Goal: Task Accomplishment & Management: Manage account settings

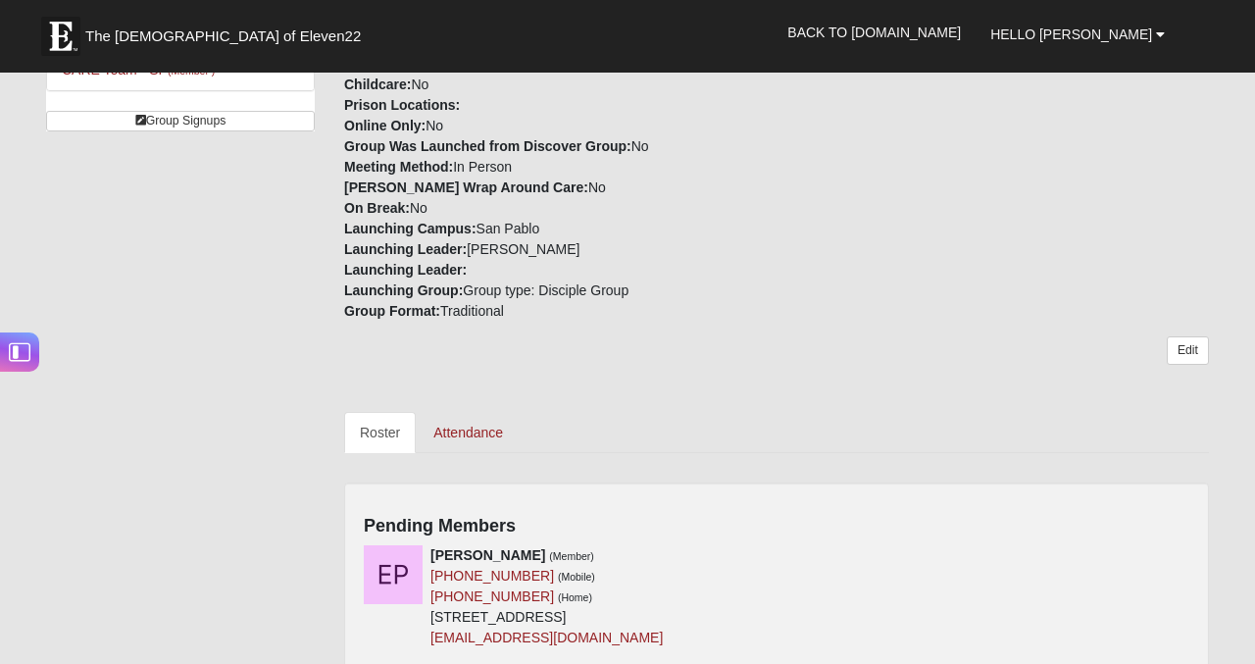
scroll to position [517, 0]
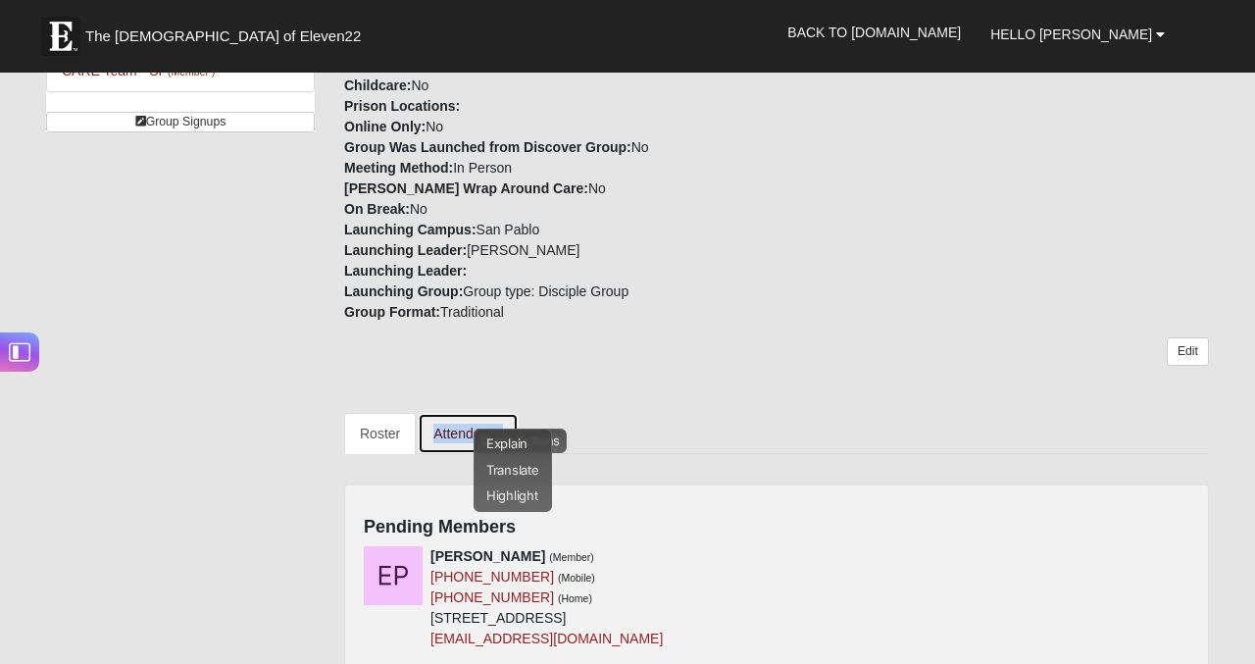
click at [433, 437] on link "Attendance" at bounding box center [468, 433] width 101 height 41
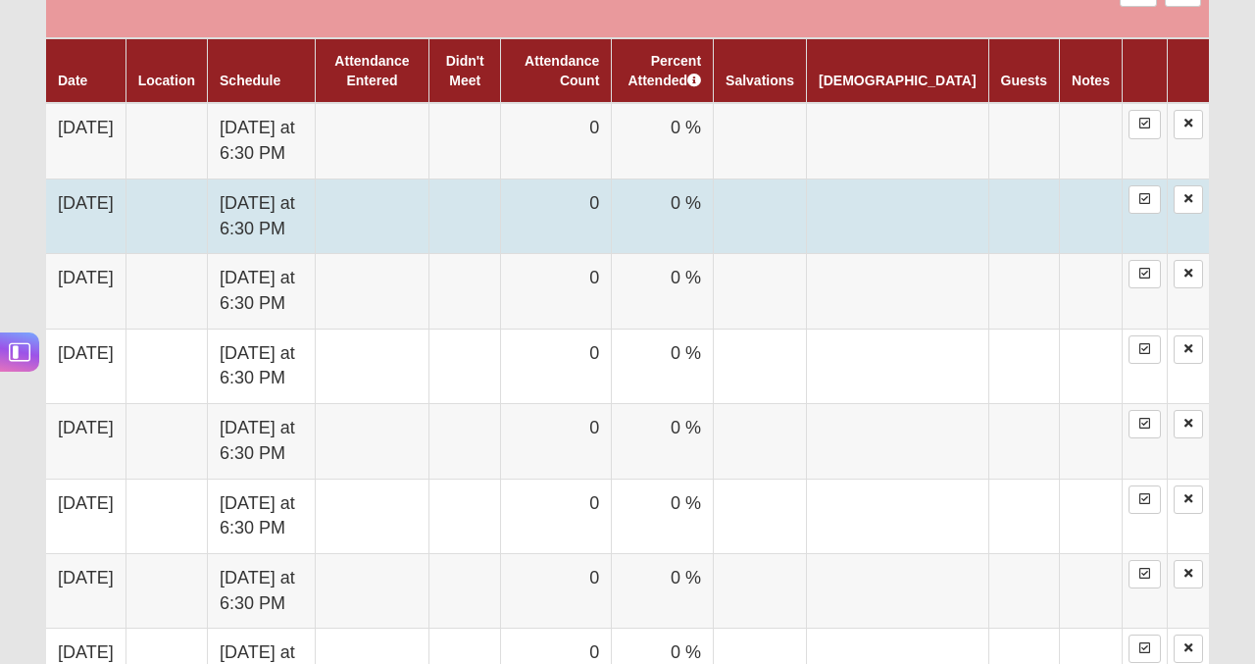
scroll to position [1092, 0]
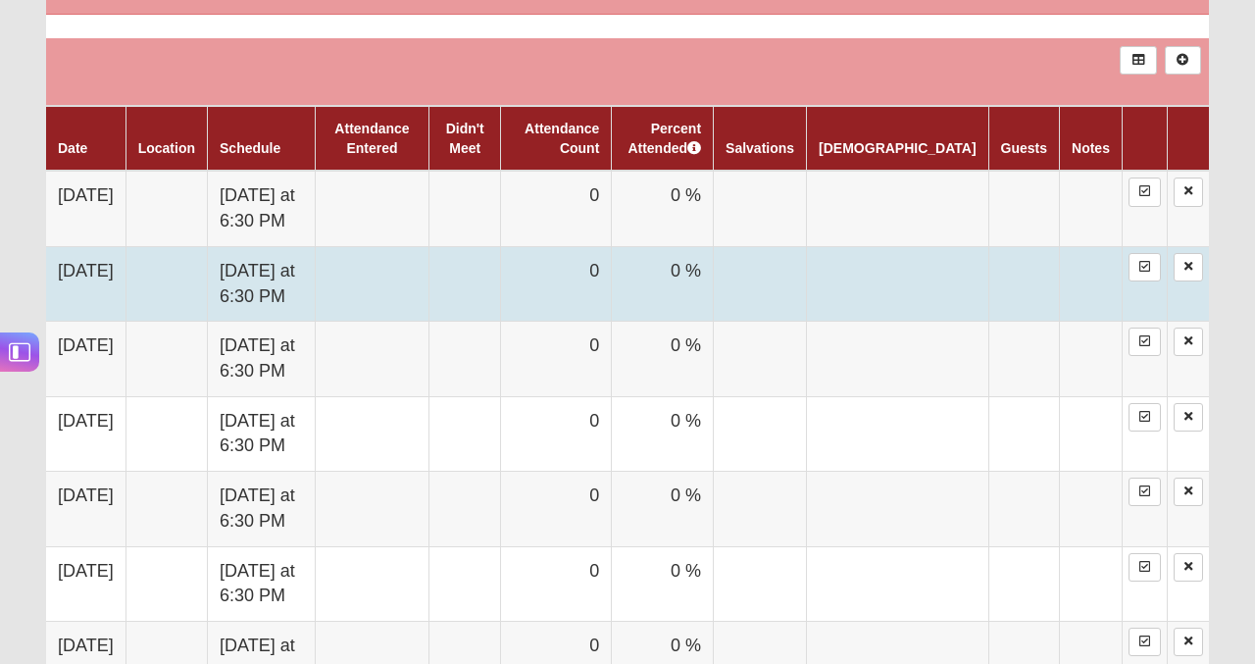
click at [1000, 282] on td at bounding box center [1023, 283] width 71 height 75
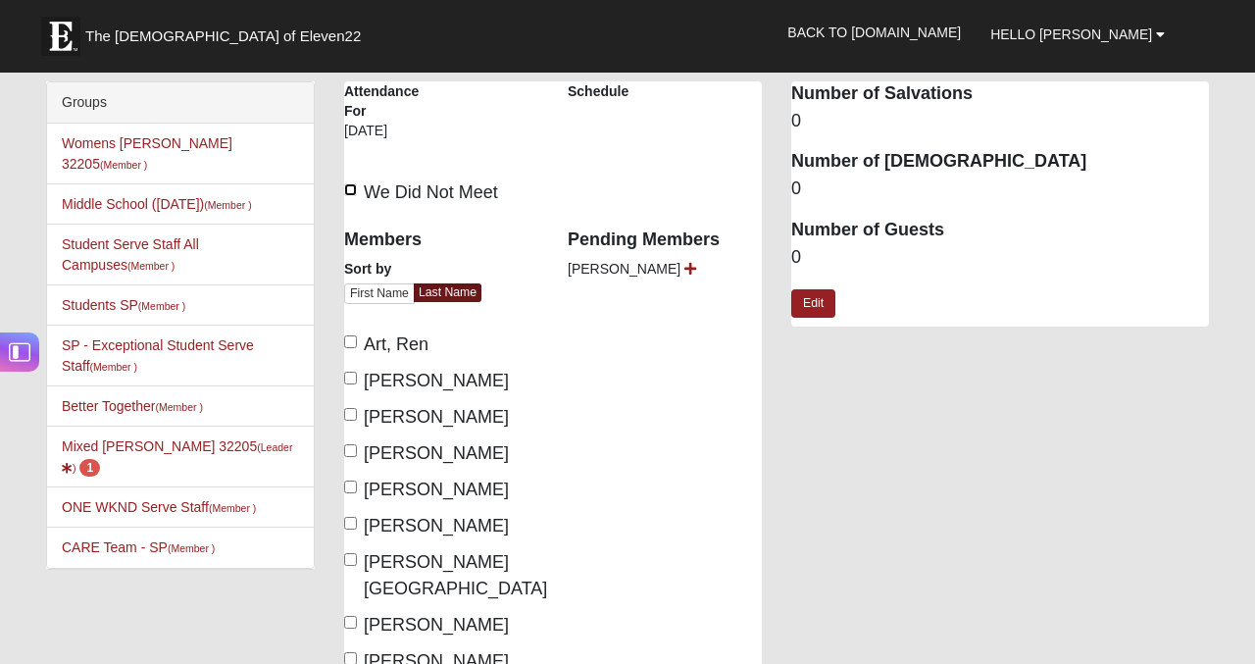
click at [351, 191] on input "We Did Not Meet" at bounding box center [350, 189] width 13 height 13
checkbox input "true"
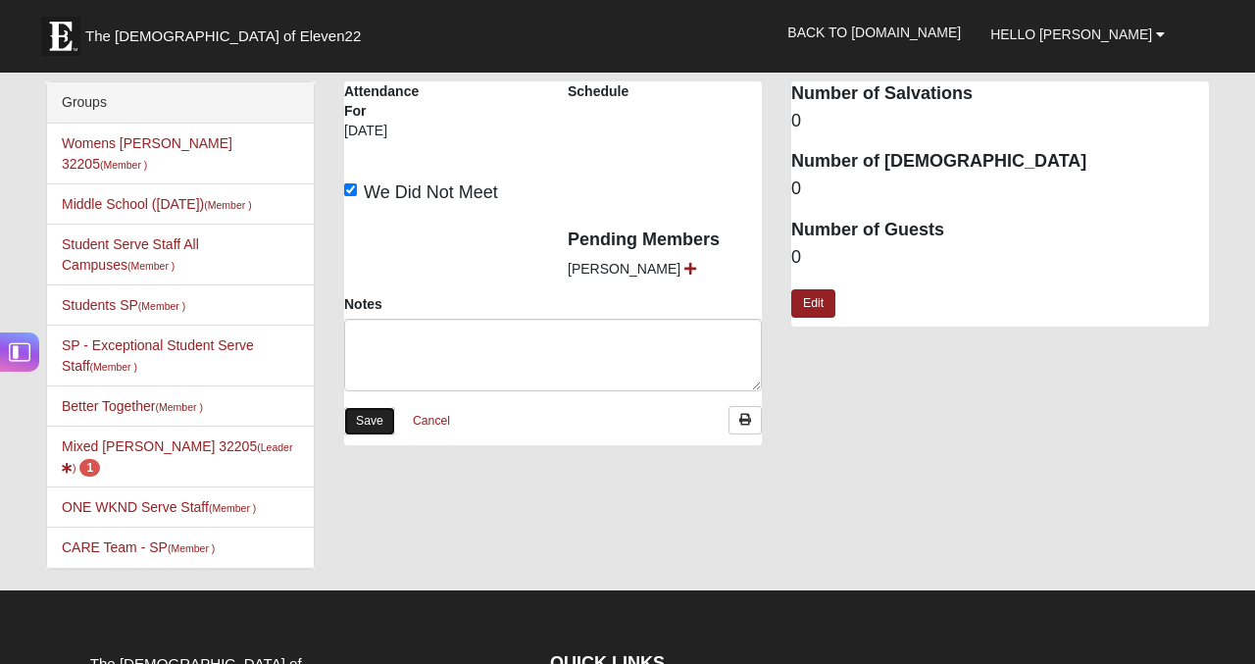
click at [373, 412] on link "Save" at bounding box center [369, 421] width 51 height 28
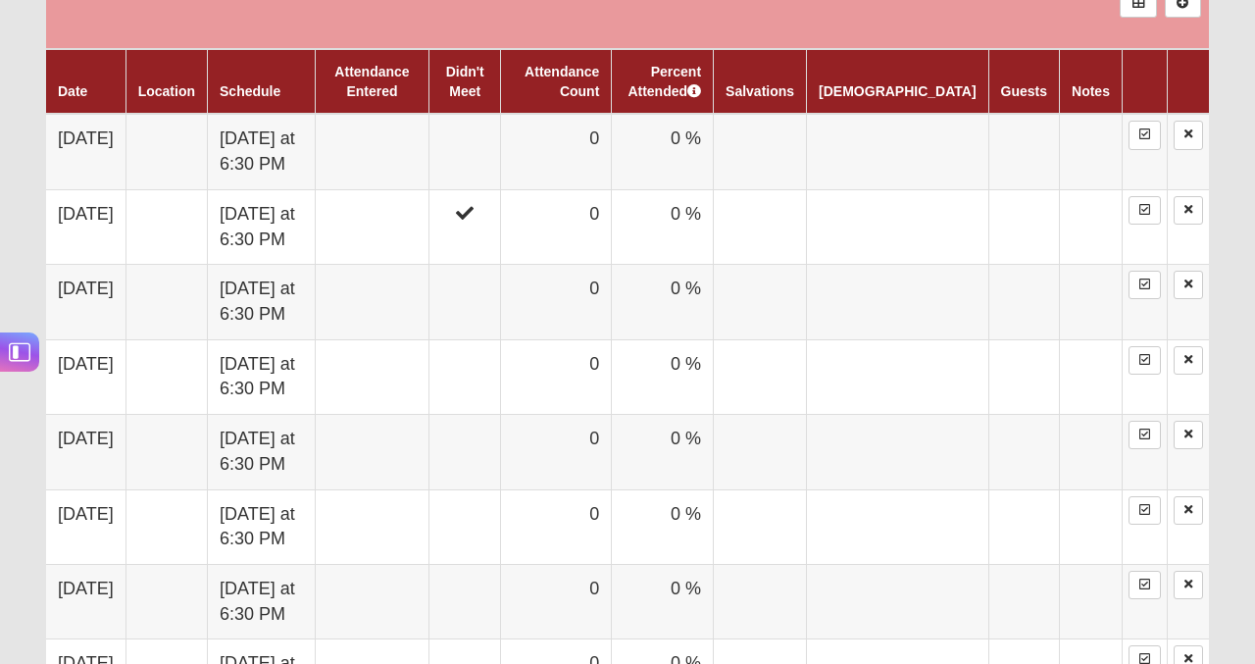
scroll to position [1151, 0]
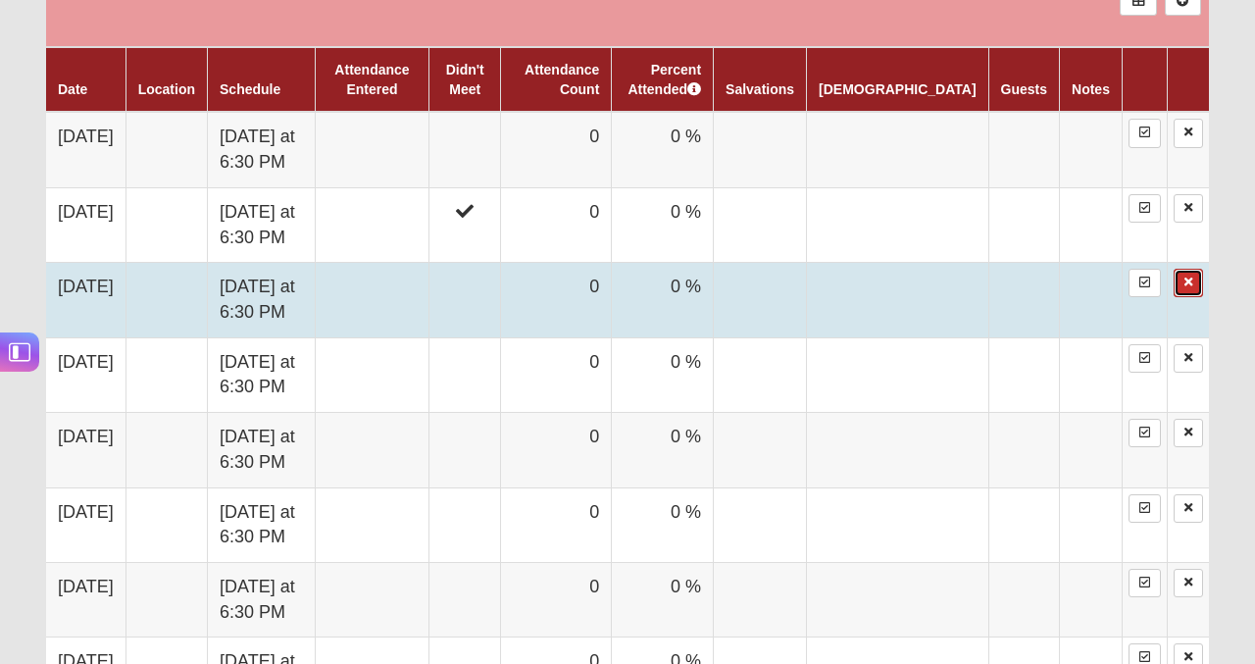
click at [1190, 285] on icon at bounding box center [1189, 283] width 8 height 12
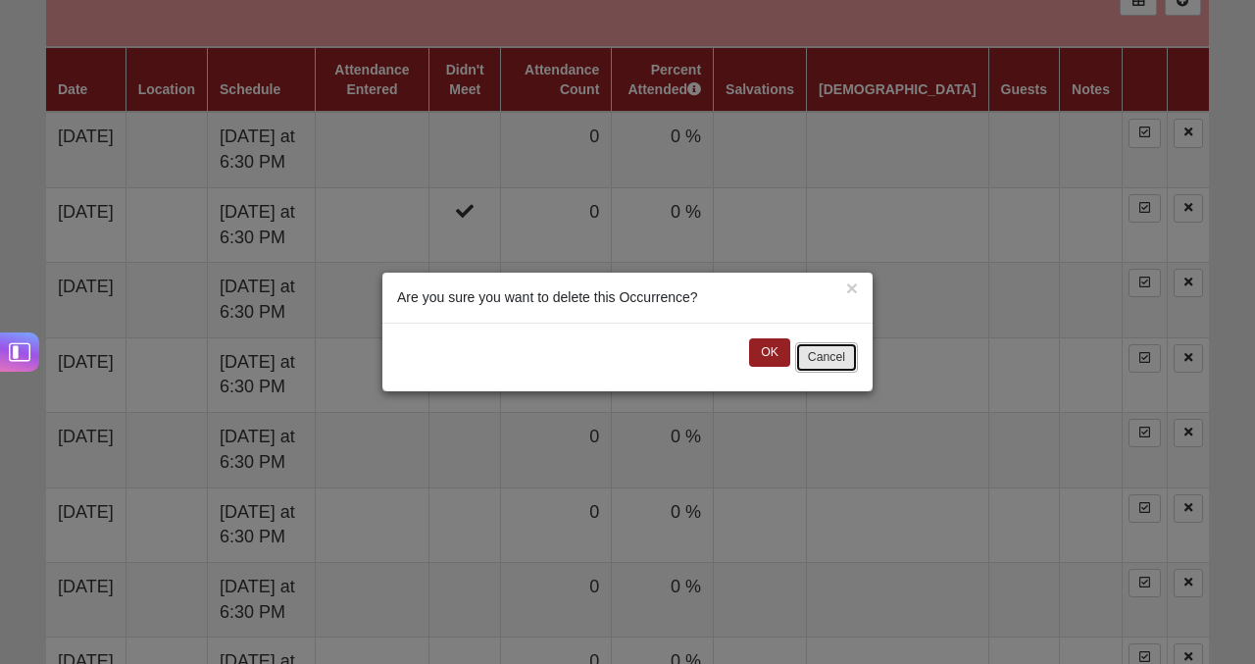
click at [827, 354] on button "Cancel" at bounding box center [826, 357] width 63 height 30
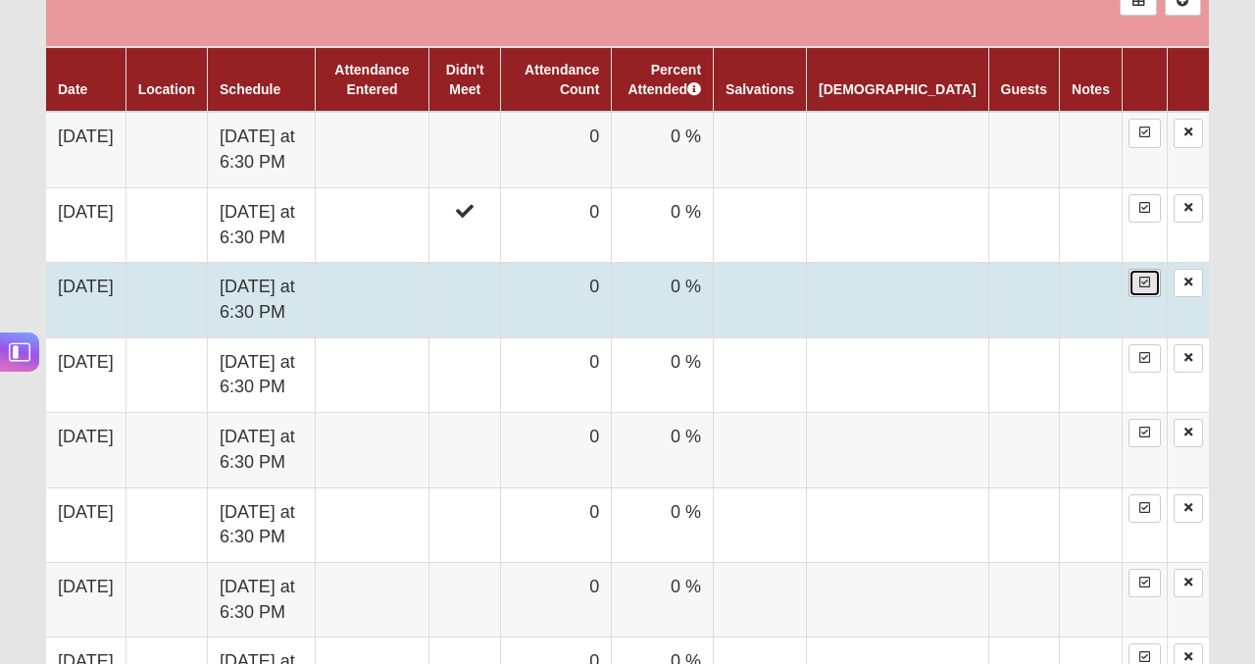
click at [1141, 282] on icon at bounding box center [1144, 283] width 11 height 12
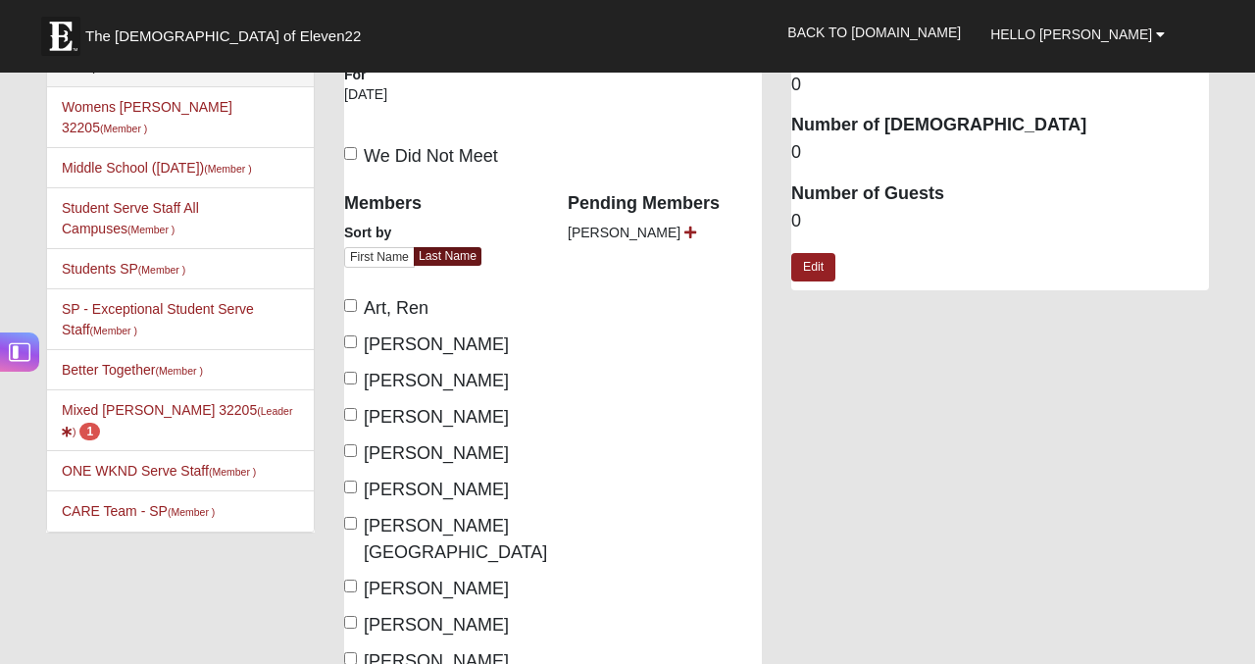
scroll to position [32, 0]
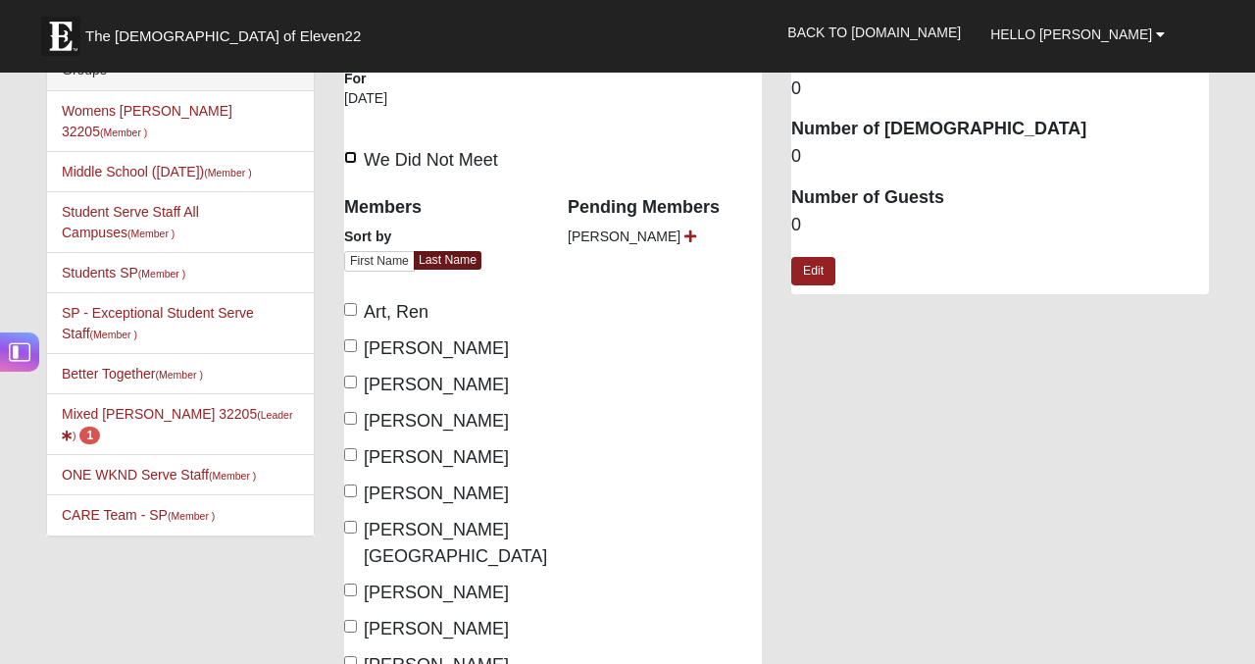
click at [355, 160] on input "We Did Not Meet" at bounding box center [350, 157] width 13 height 13
checkbox input "true"
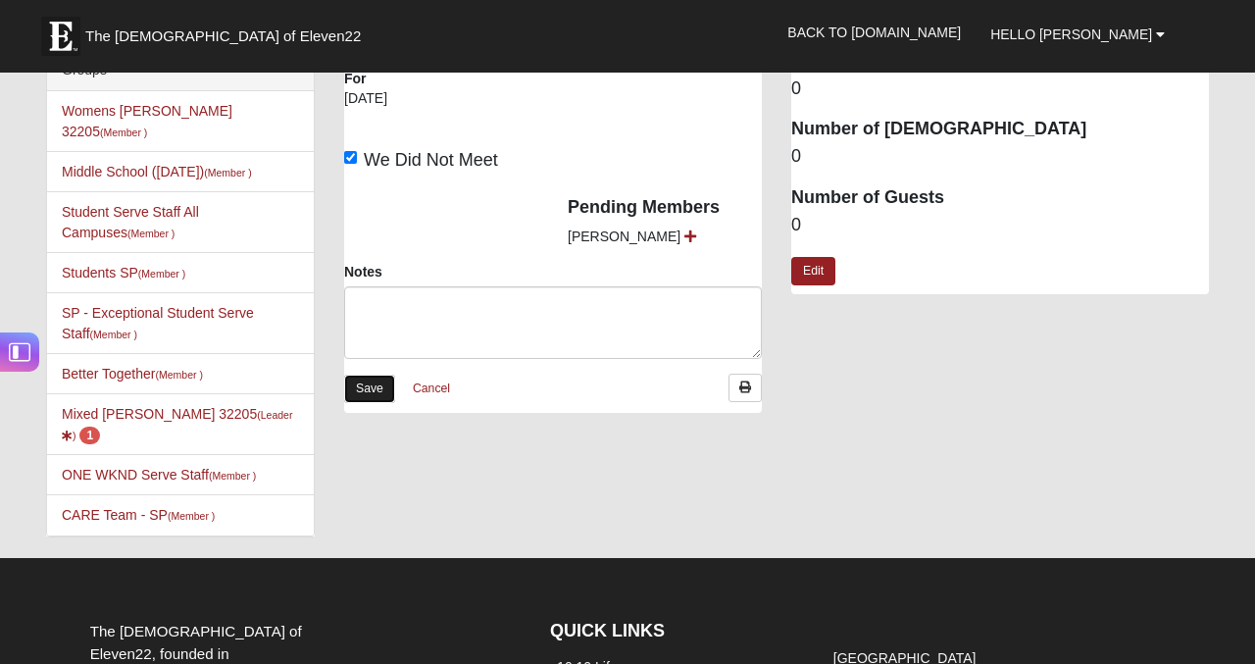
click at [368, 390] on link "Save" at bounding box center [369, 389] width 51 height 28
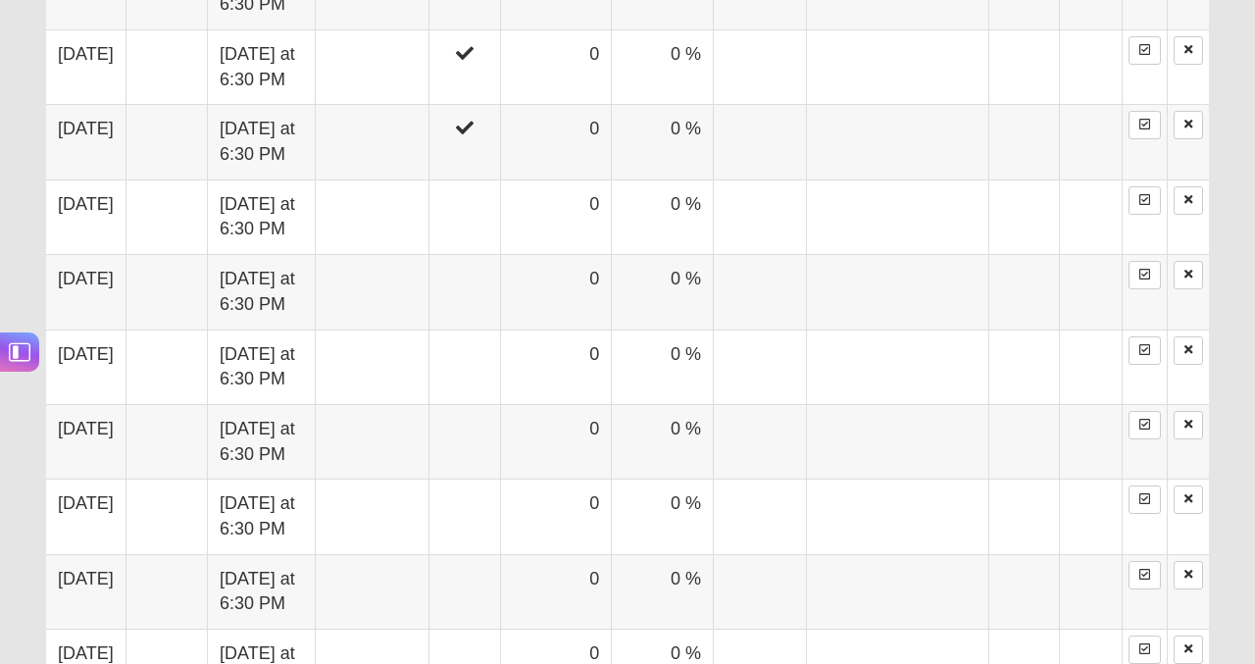
scroll to position [1326, 0]
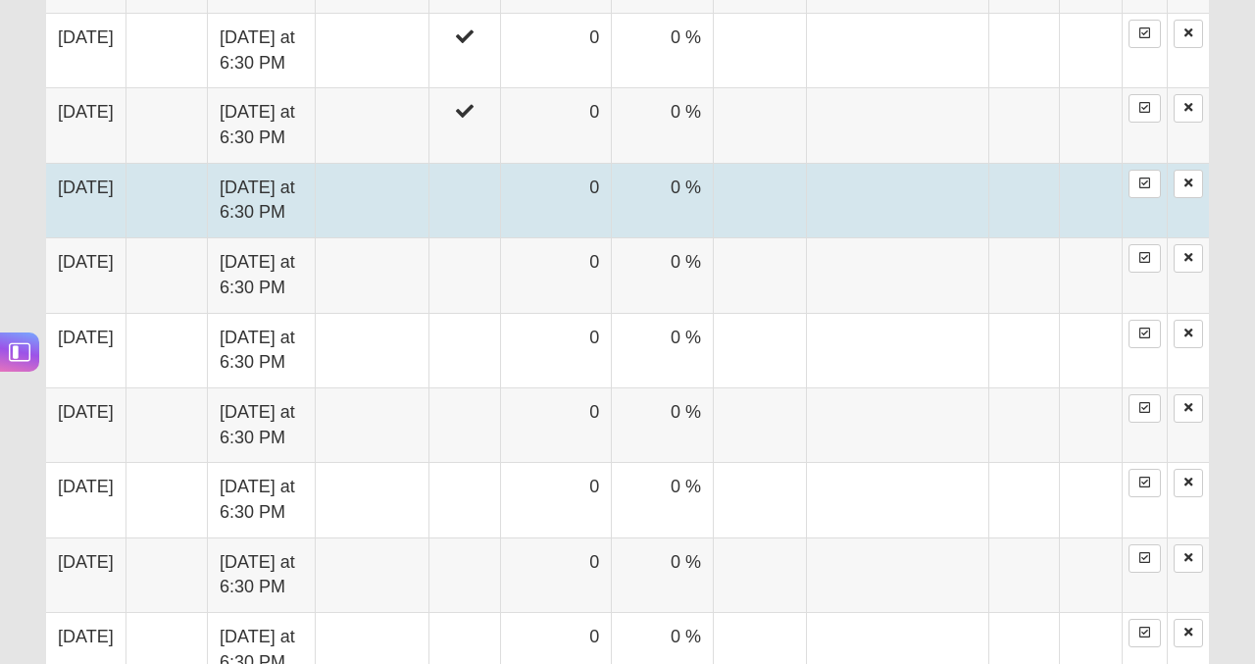
click at [960, 206] on td at bounding box center [897, 200] width 181 height 75
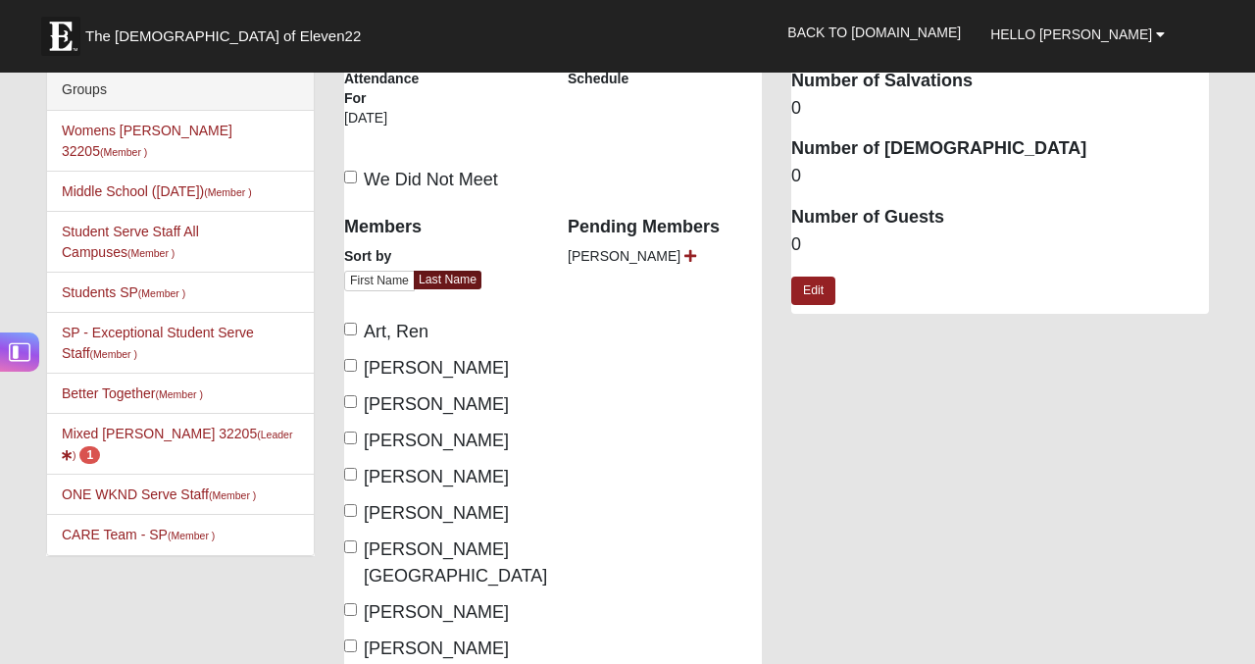
scroll to position [16, 0]
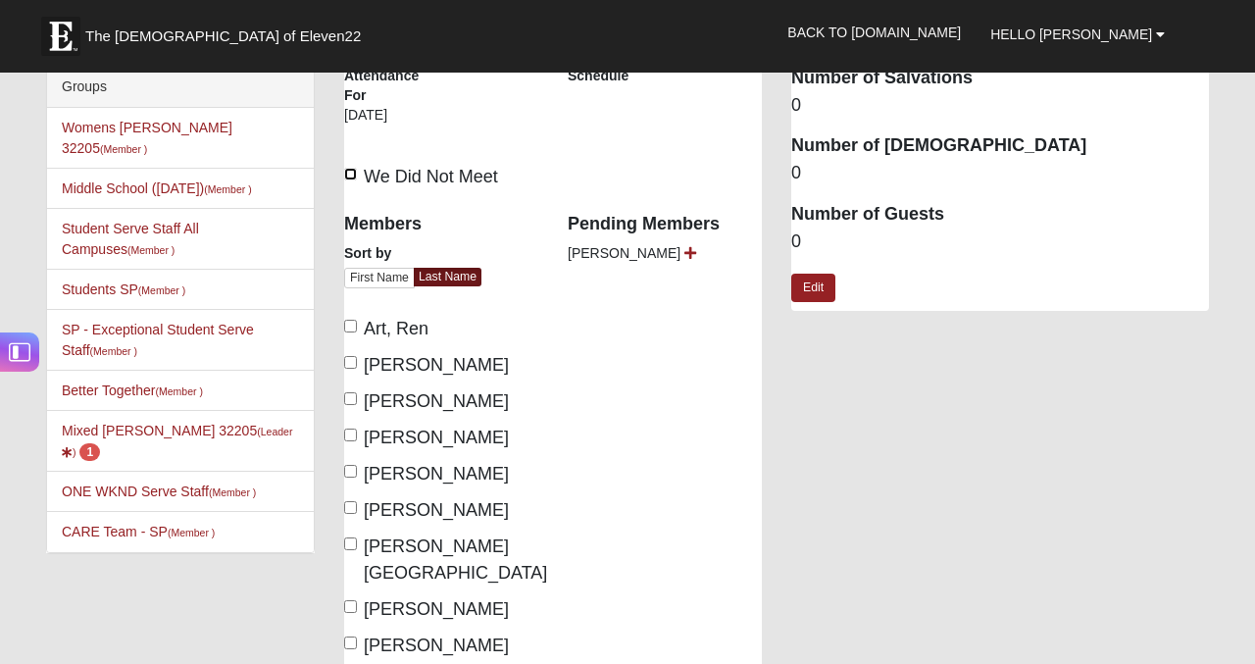
click at [352, 168] on input "We Did Not Meet" at bounding box center [350, 174] width 13 height 13
checkbox input "true"
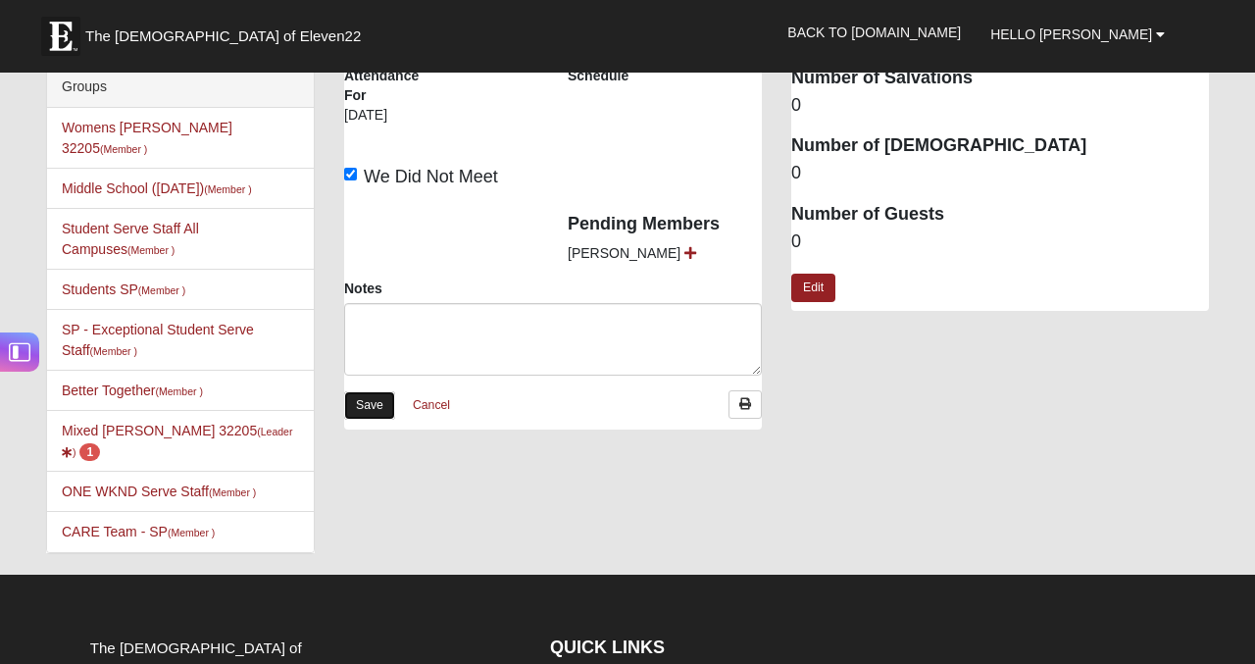
click at [377, 399] on link "Save" at bounding box center [369, 405] width 51 height 28
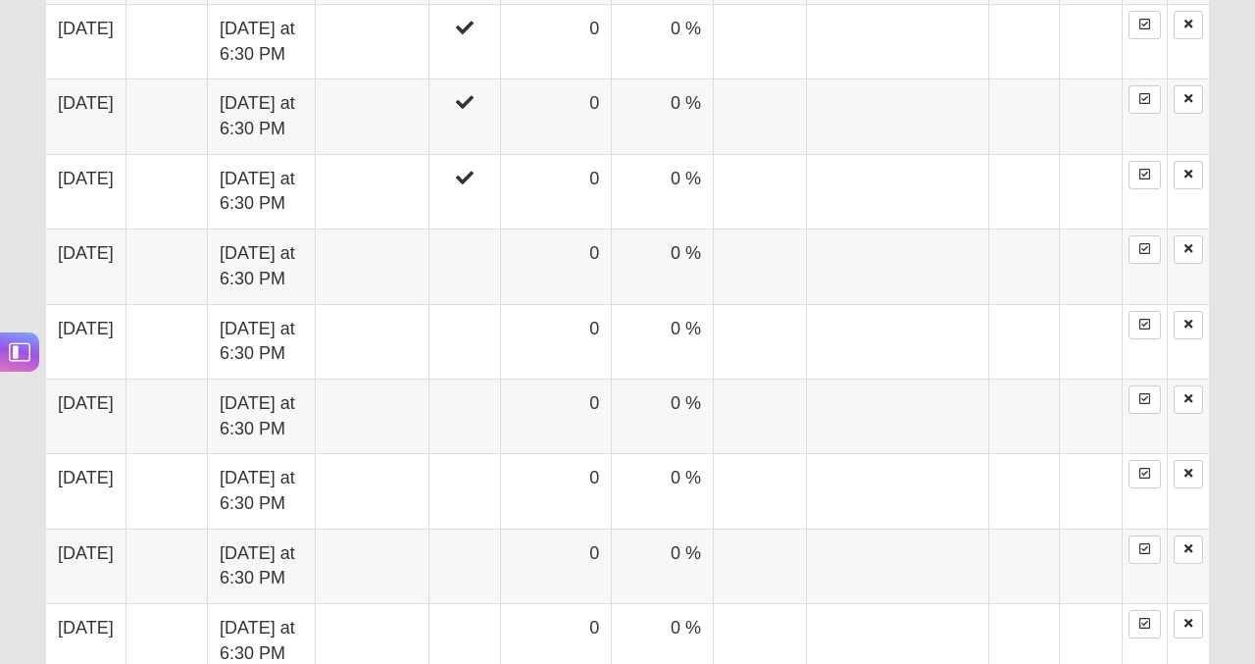
scroll to position [1336, 0]
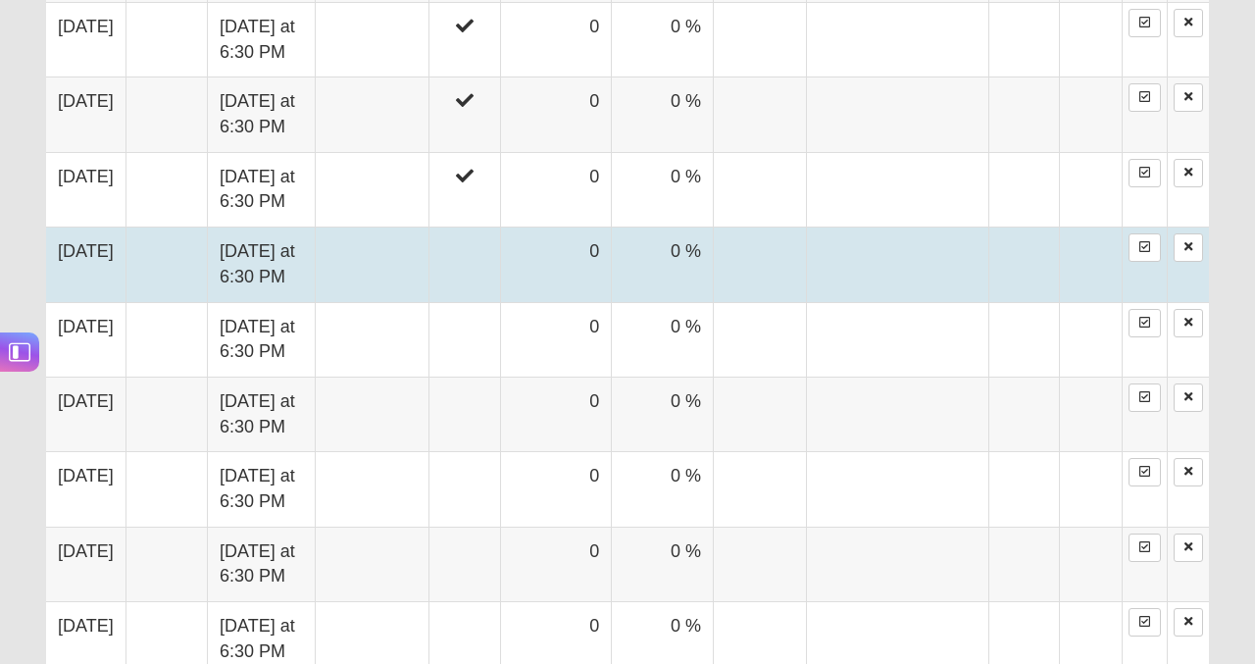
click at [501, 255] on td at bounding box center [465, 264] width 73 height 75
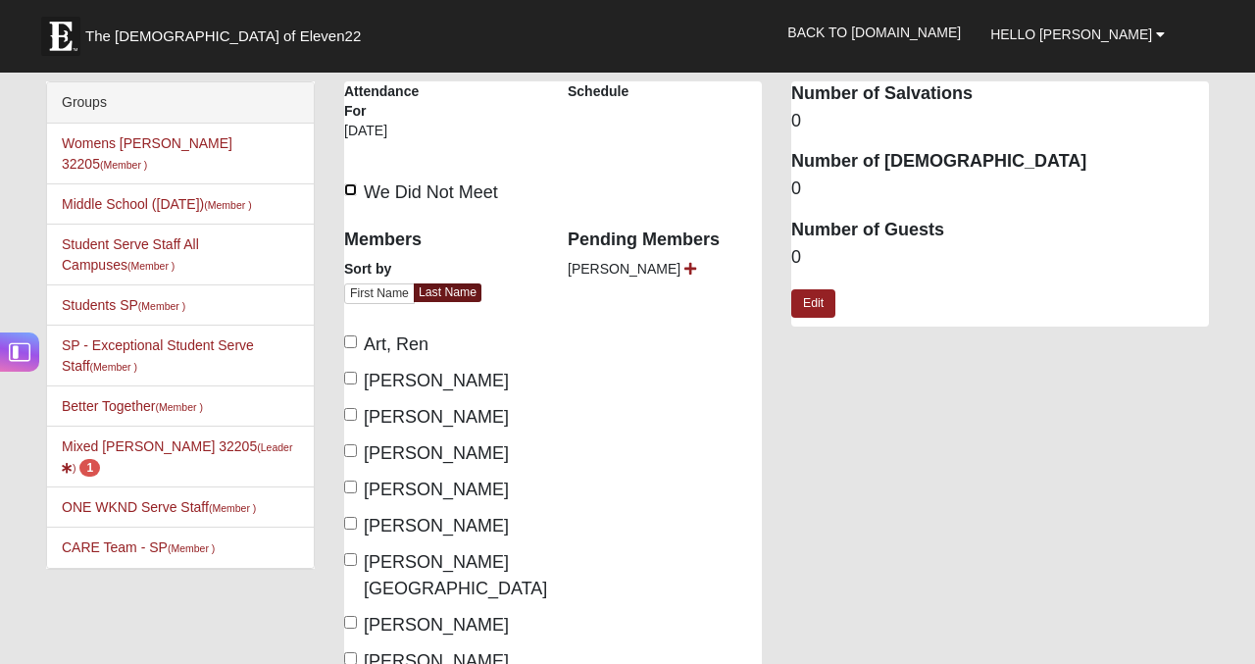
click at [355, 189] on input "We Did Not Meet" at bounding box center [350, 189] width 13 height 13
checkbox input "true"
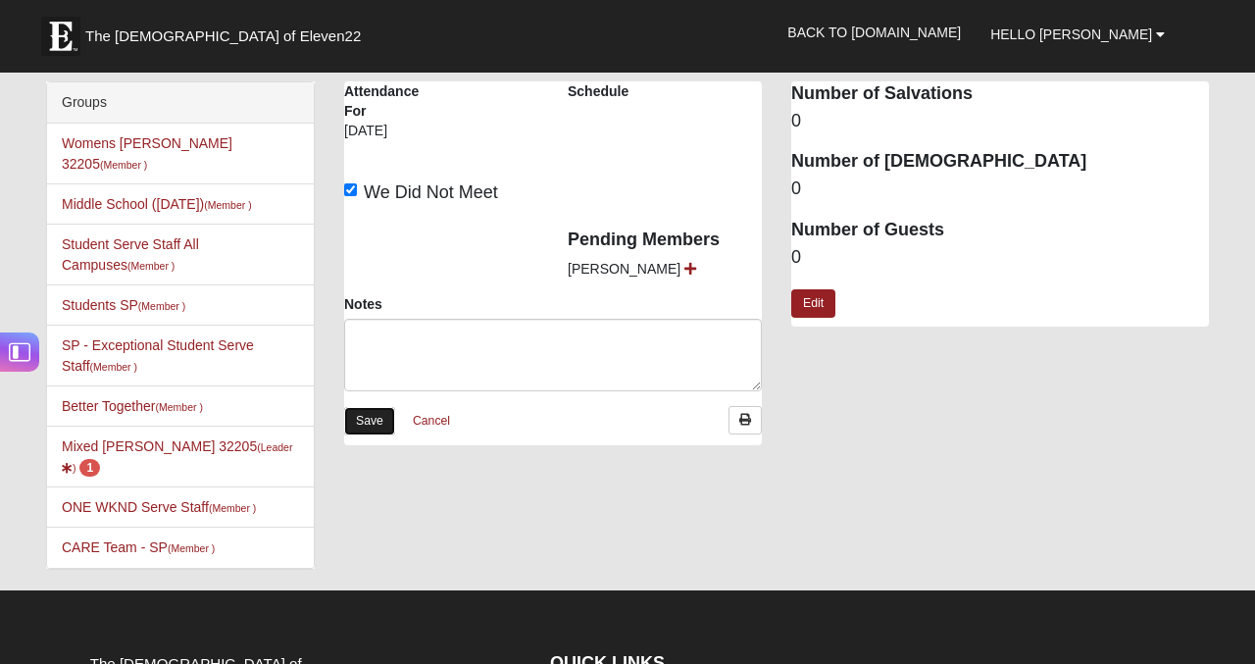
click at [362, 420] on link "Save" at bounding box center [369, 421] width 51 height 28
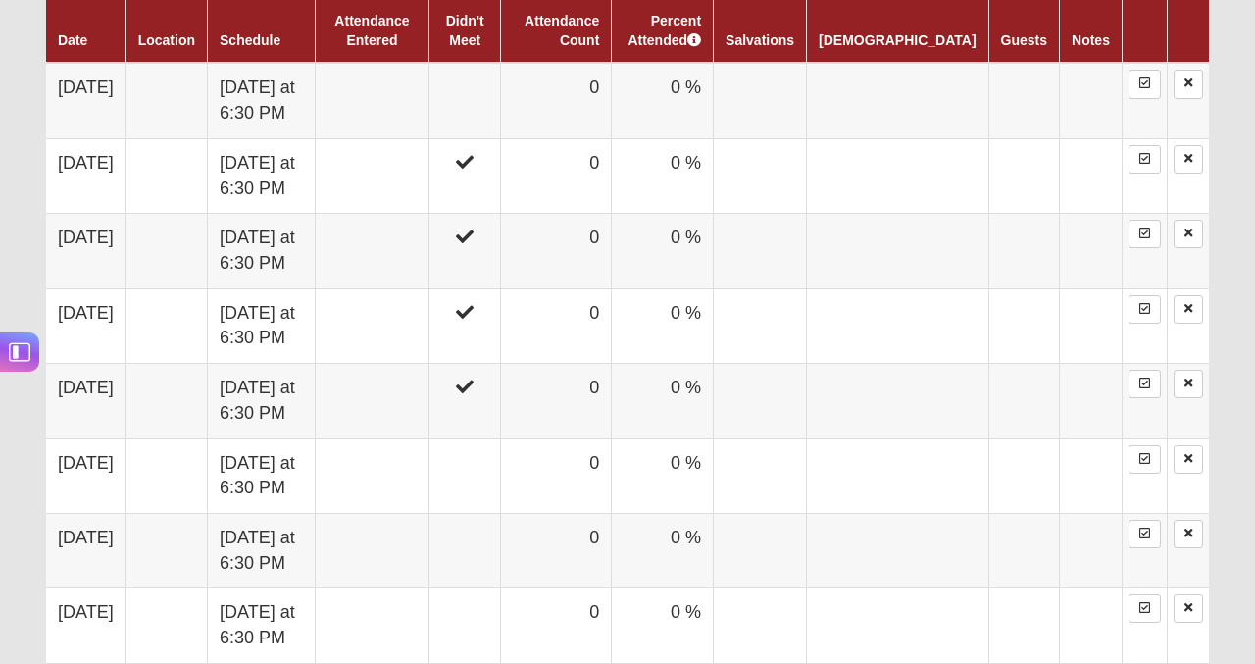
scroll to position [1223, 0]
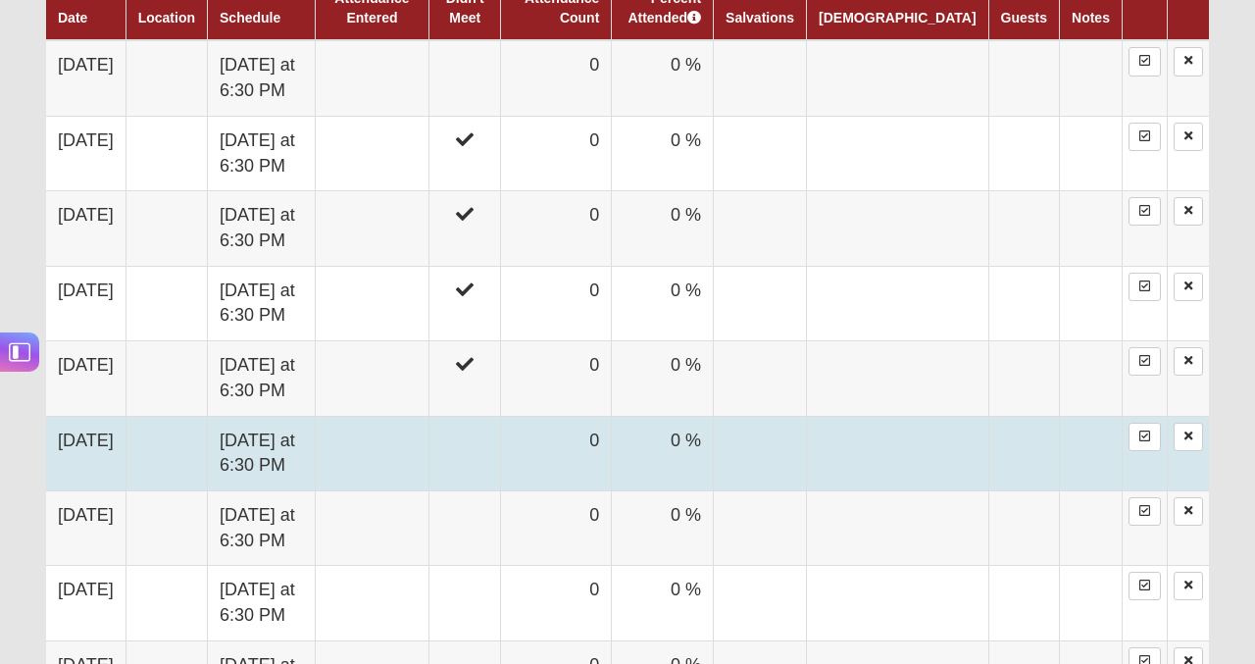
click at [612, 458] on td "0" at bounding box center [556, 453] width 111 height 75
click at [645, 458] on form "Hello [PERSON_NAME] My Account Log Out Group Attendance My Account Group Toolbo…" at bounding box center [627, 203] width 1255 height 2802
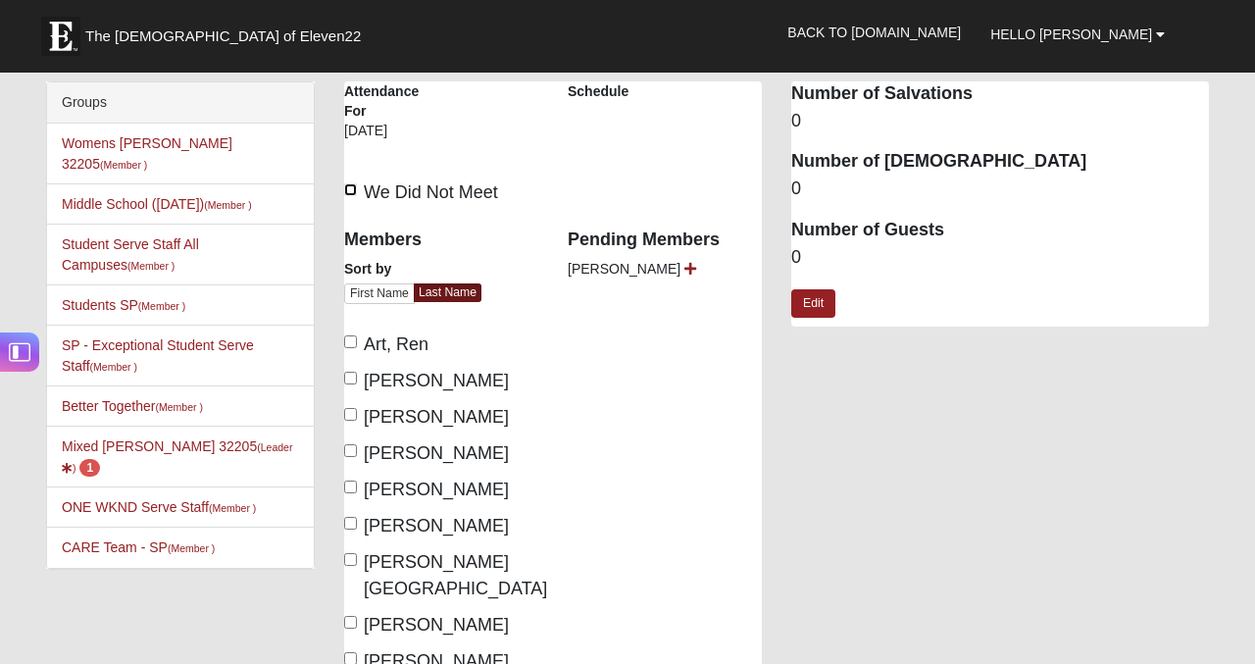
click at [347, 188] on input "We Did Not Meet" at bounding box center [350, 189] width 13 height 13
checkbox input "true"
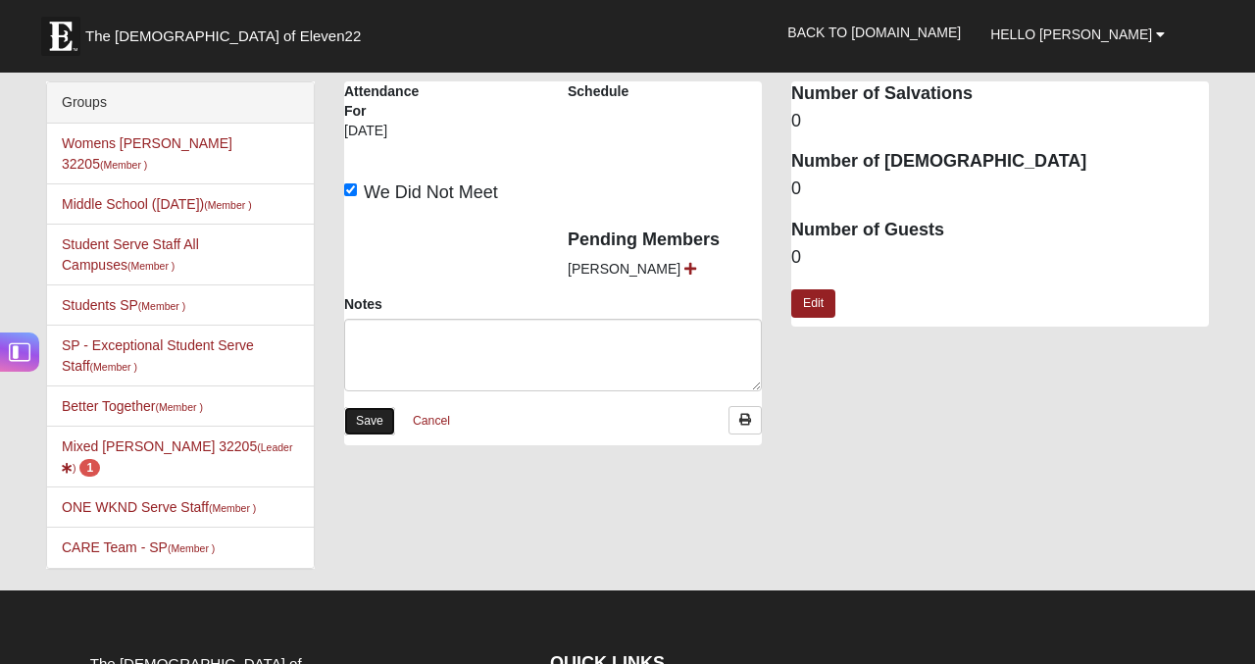
click at [363, 427] on link "Save" at bounding box center [369, 421] width 51 height 28
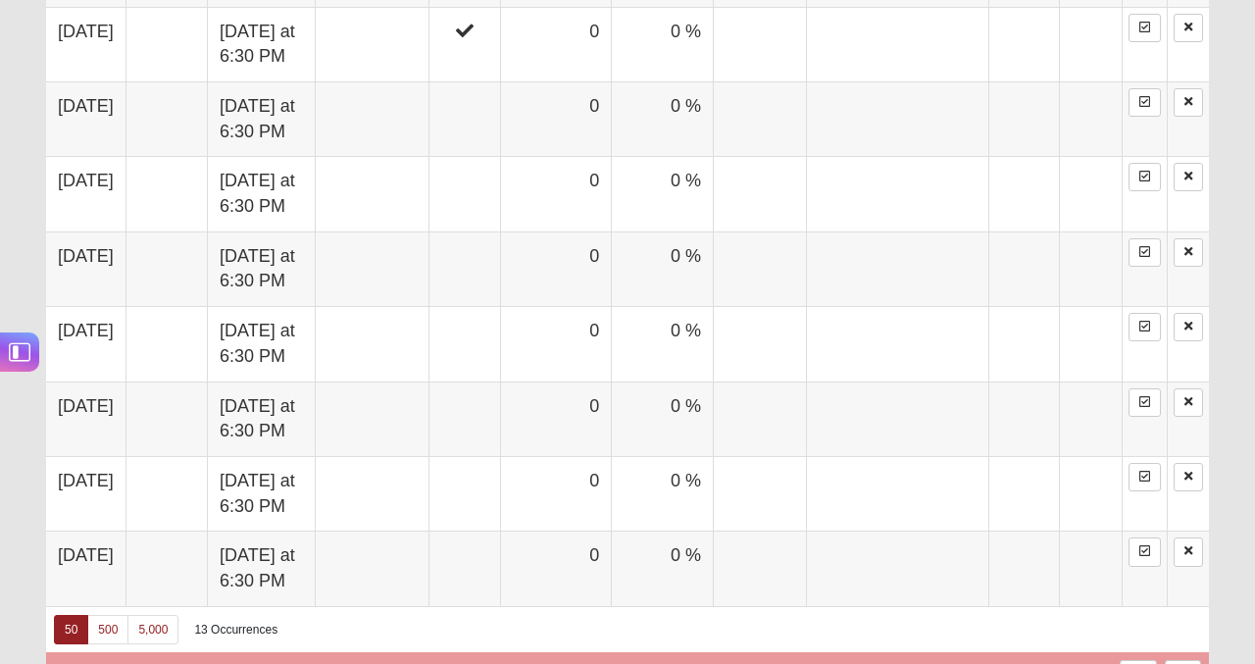
scroll to position [1606, 0]
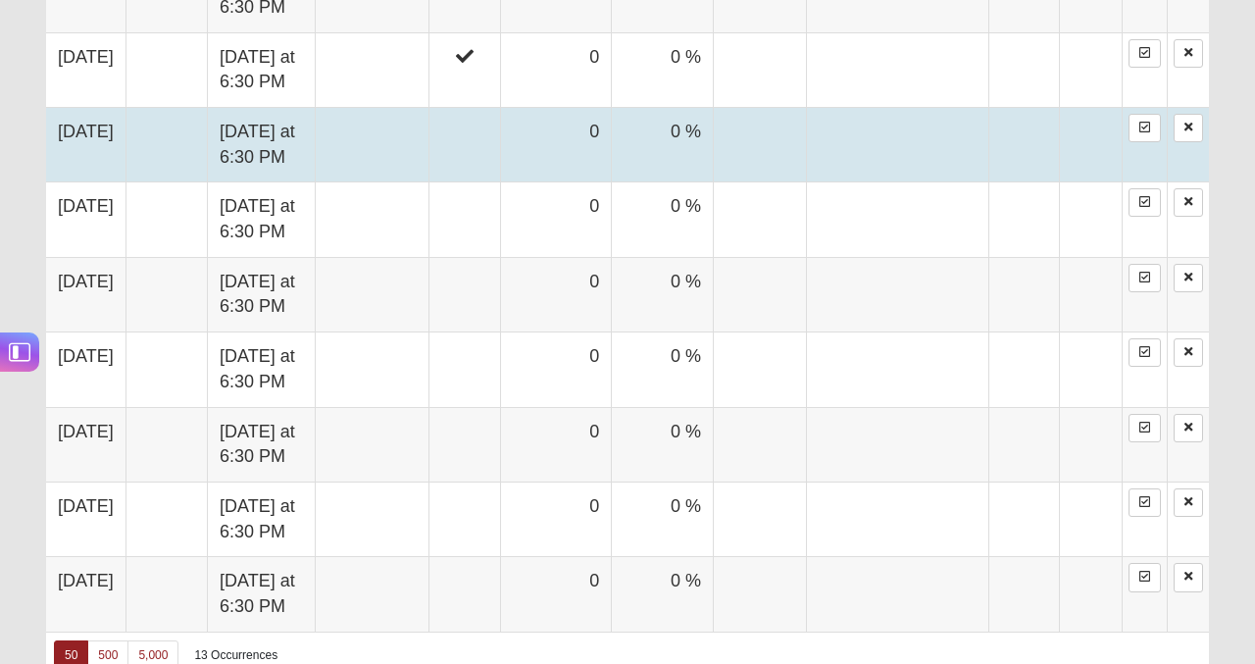
click at [578, 146] on td "0" at bounding box center [556, 144] width 111 height 75
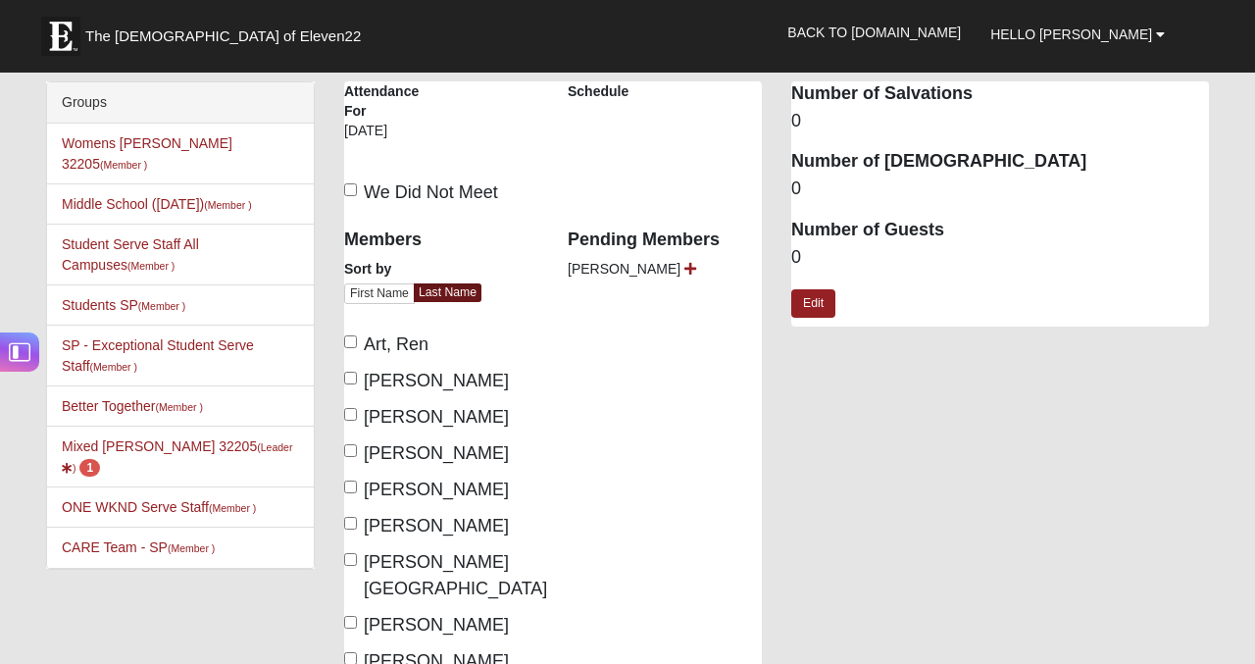
click at [358, 183] on label "We Did Not Meet" at bounding box center [421, 192] width 154 height 26
click at [357, 183] on input "We Did Not Meet" at bounding box center [350, 189] width 13 height 13
checkbox input "true"
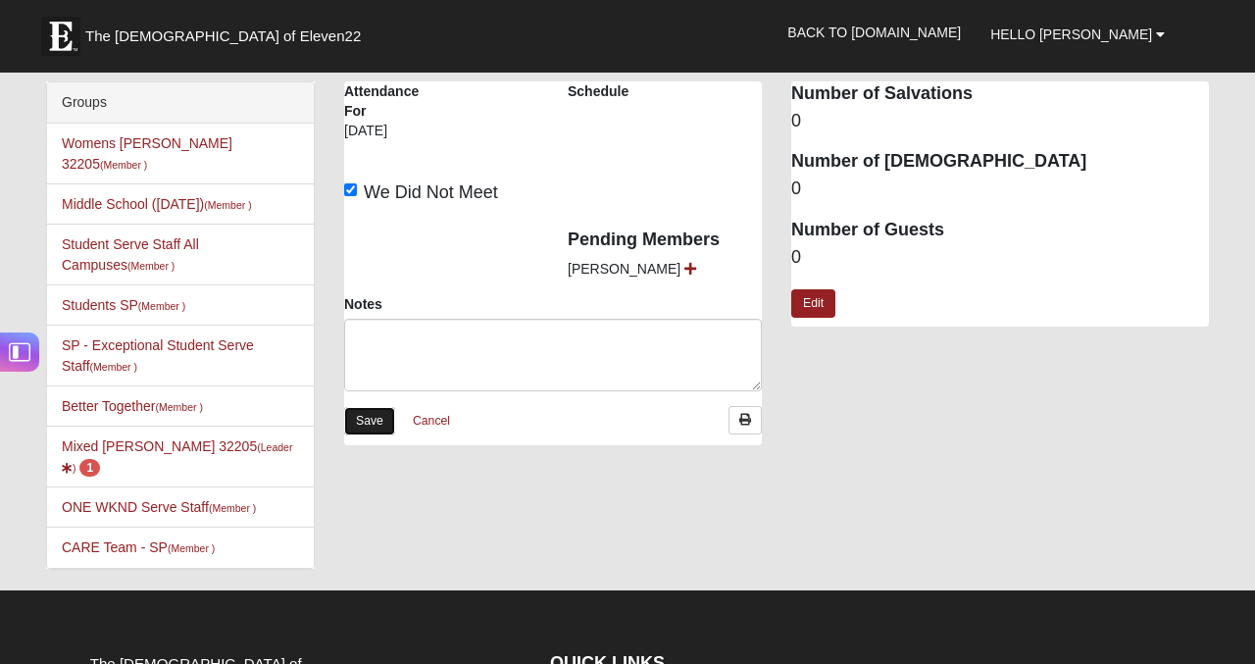
click at [368, 420] on link "Save" at bounding box center [369, 421] width 51 height 28
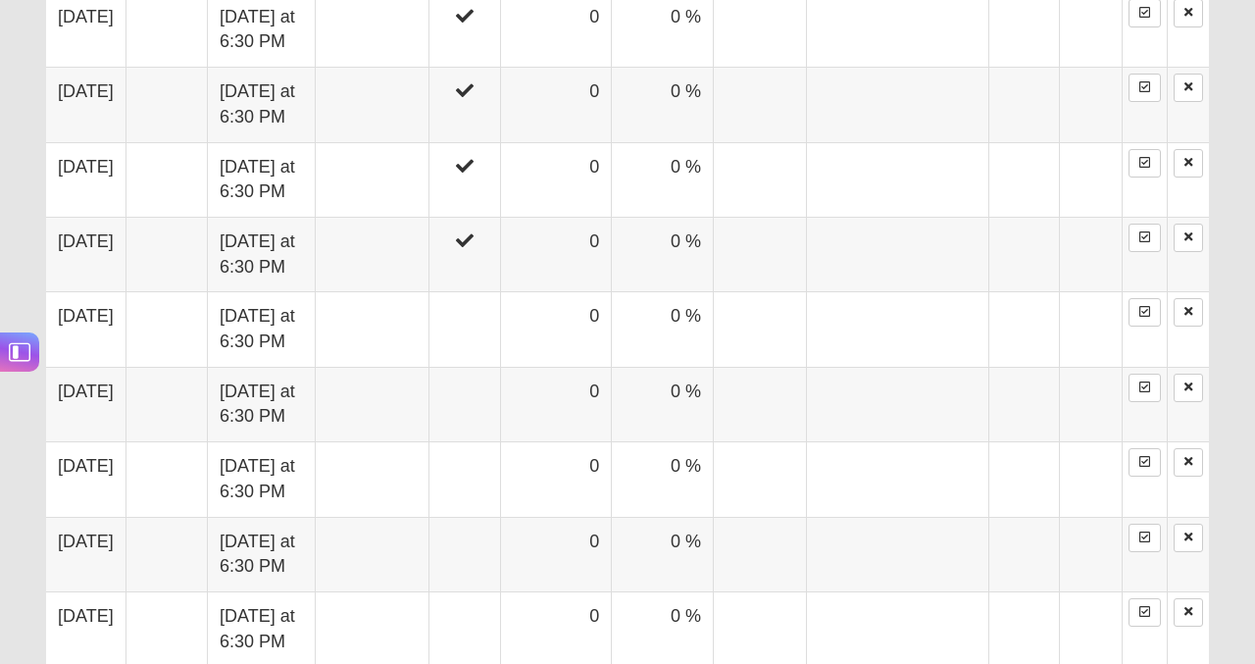
scroll to position [1504, 0]
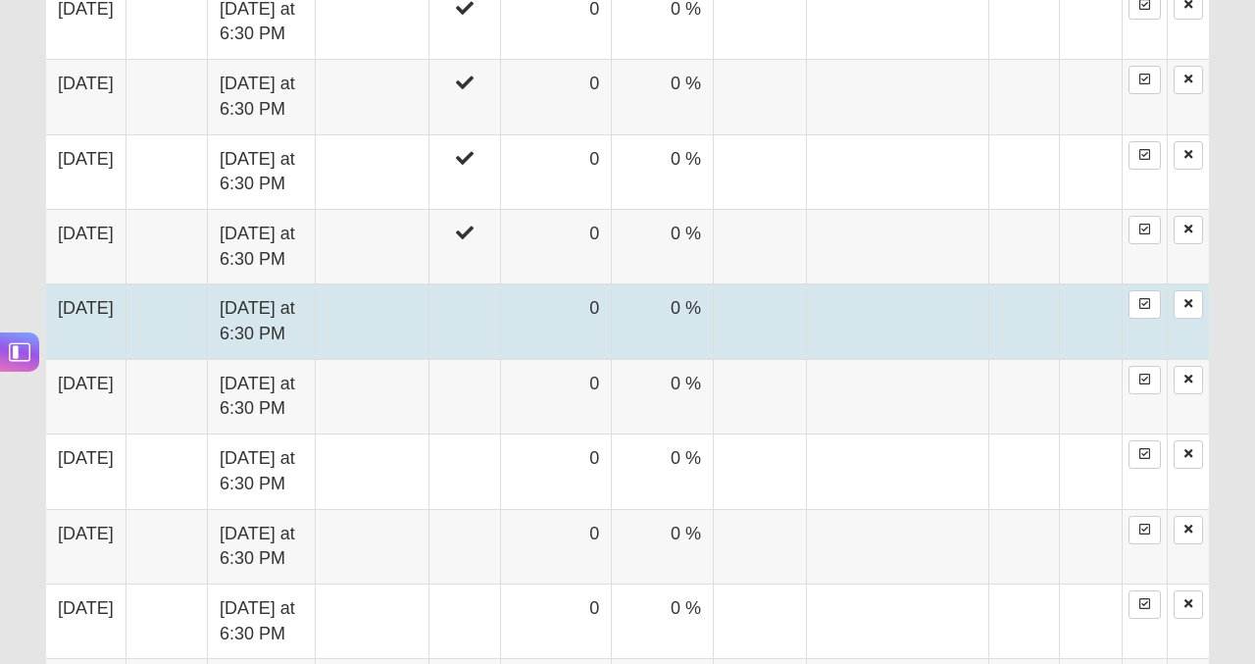
click at [597, 328] on td "0" at bounding box center [556, 321] width 111 height 75
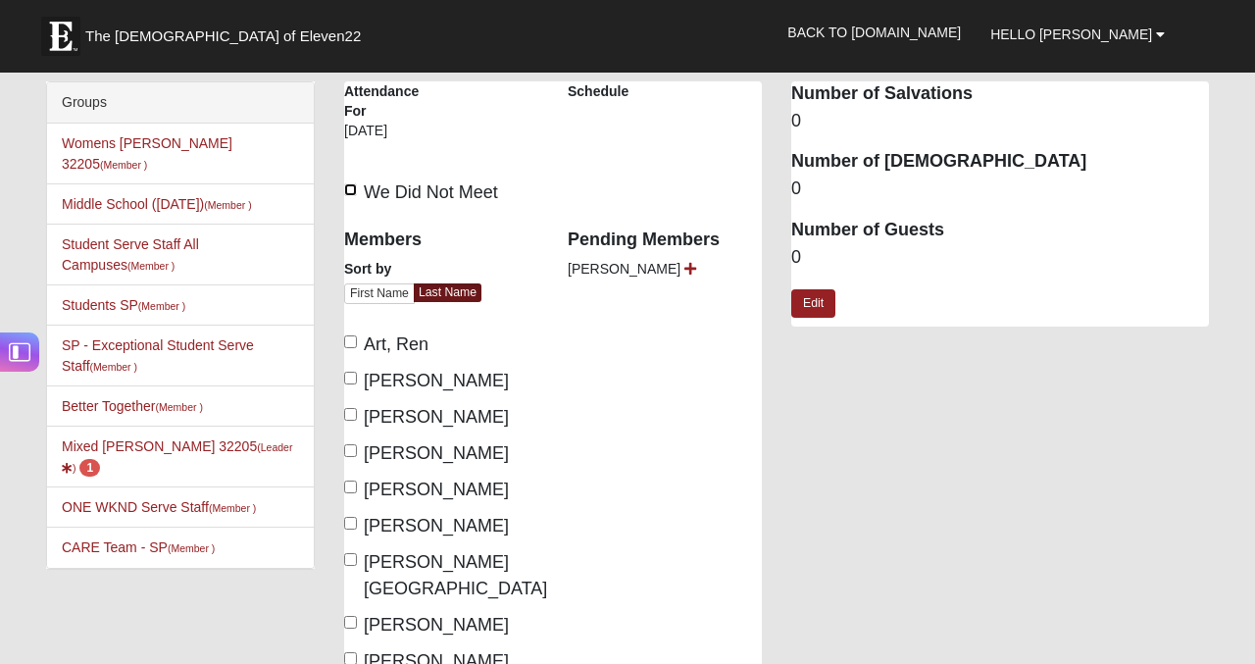
click at [352, 193] on input "We Did Not Meet" at bounding box center [350, 189] width 13 height 13
checkbox input "true"
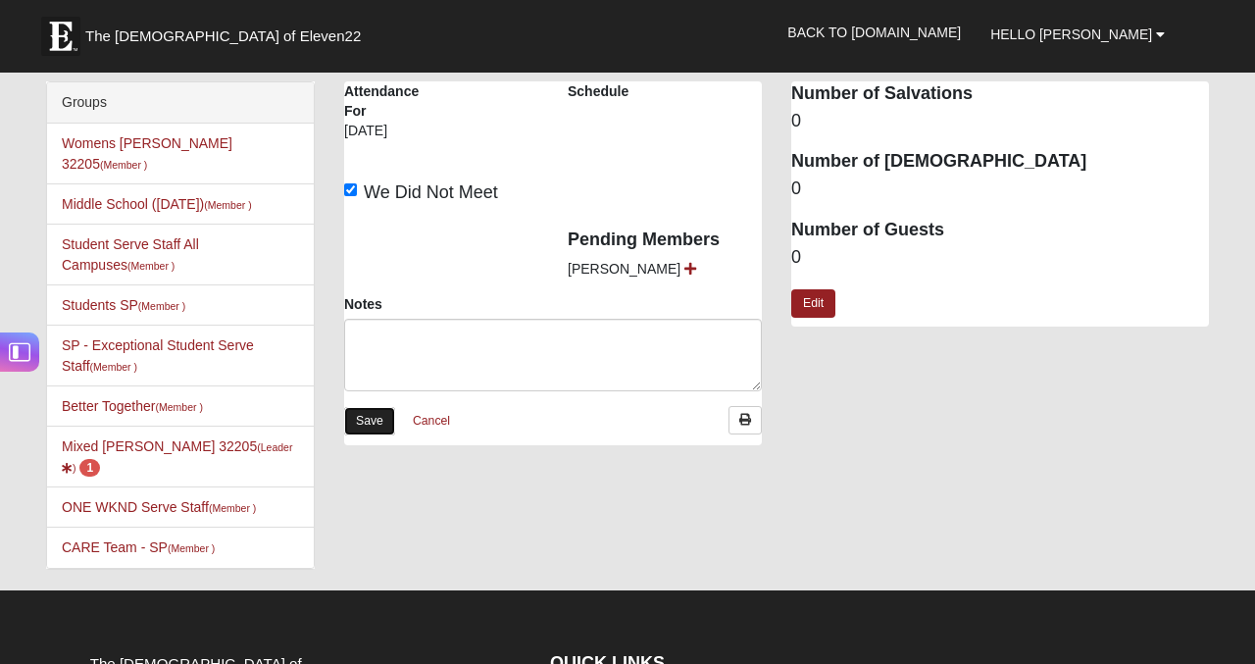
click at [378, 422] on link "Save" at bounding box center [369, 421] width 51 height 28
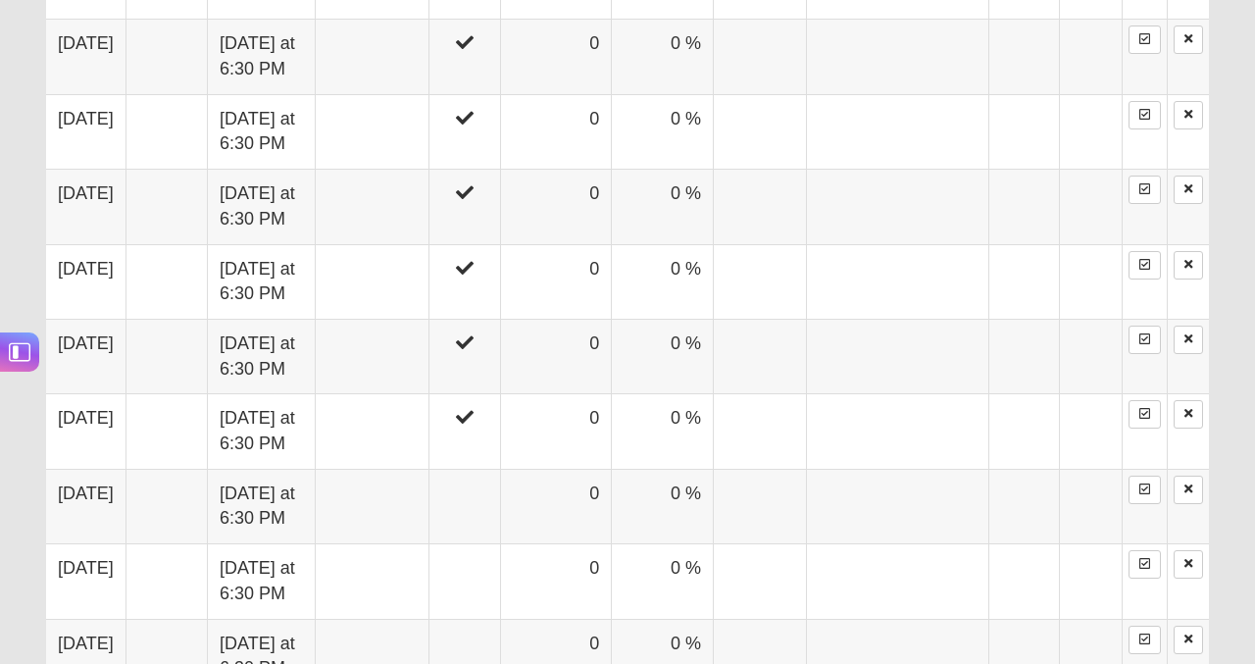
scroll to position [1486, 0]
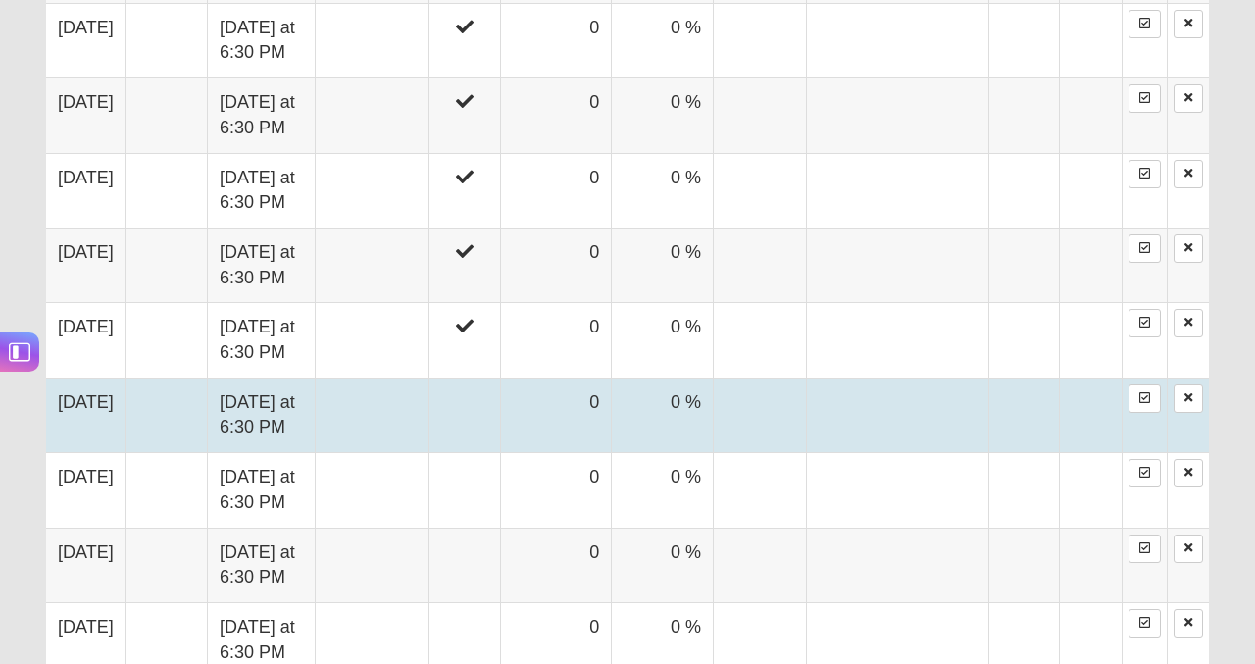
click at [576, 424] on td "0" at bounding box center [556, 415] width 111 height 75
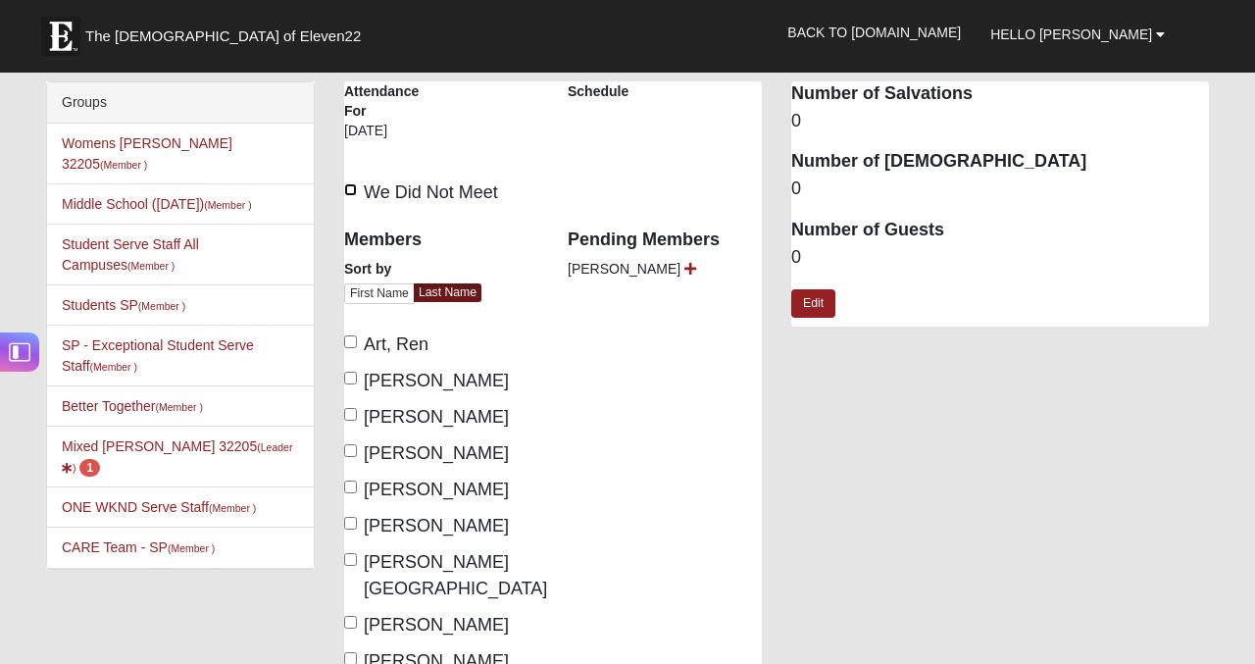
click at [355, 183] on input "We Did Not Meet" at bounding box center [350, 189] width 13 height 13
checkbox input "true"
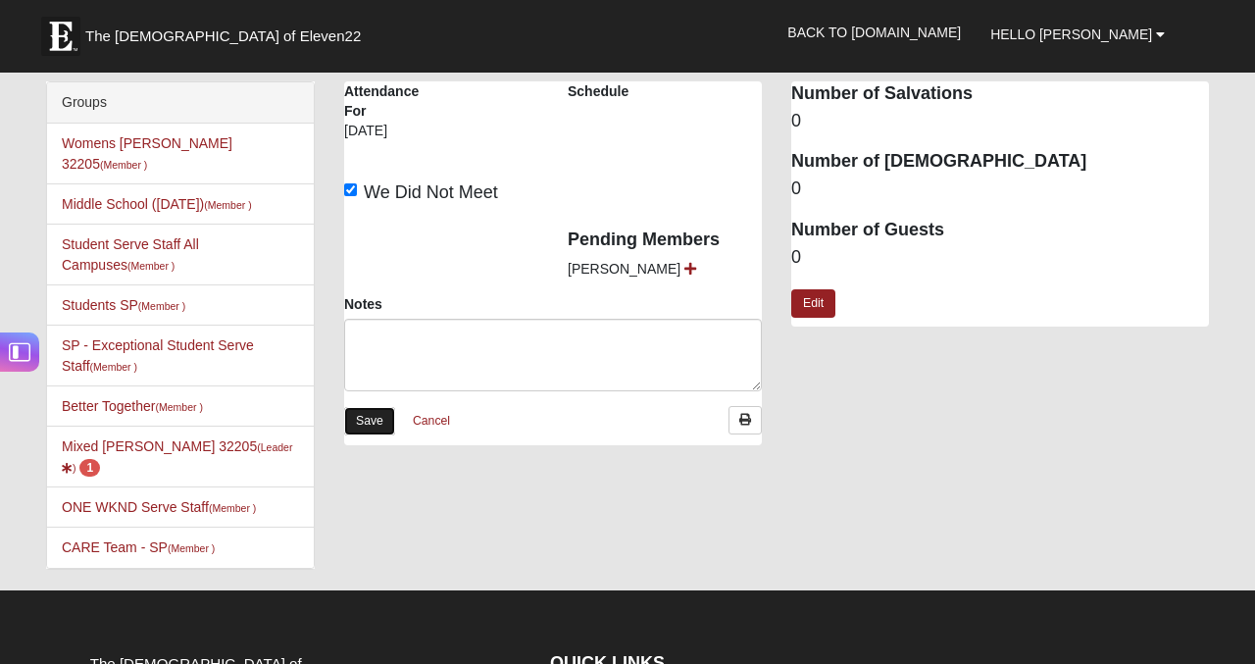
click at [375, 433] on link "Save" at bounding box center [369, 421] width 51 height 28
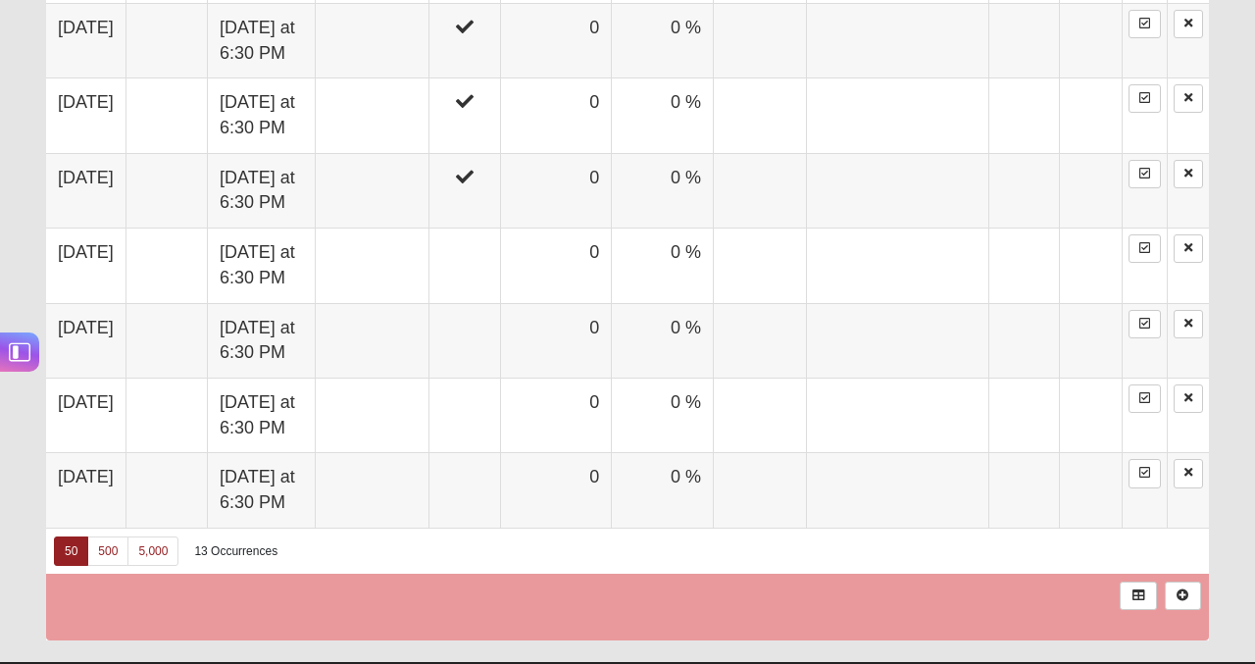
scroll to position [1688, 0]
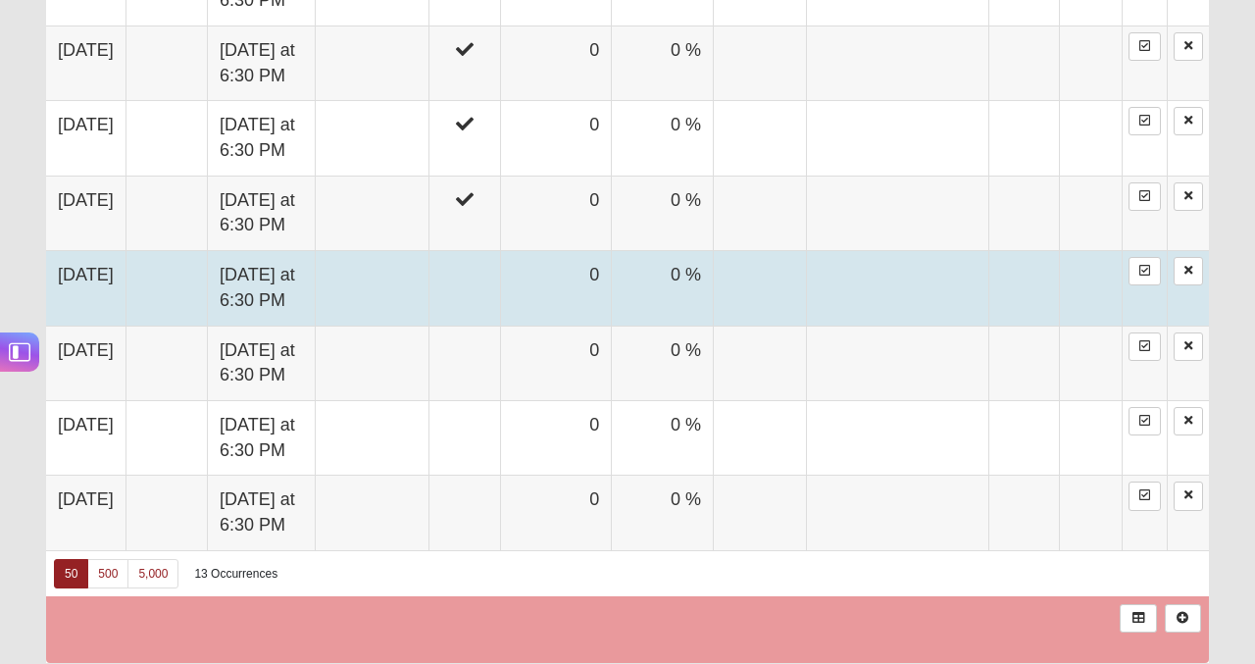
click at [501, 281] on td at bounding box center [465, 288] width 73 height 75
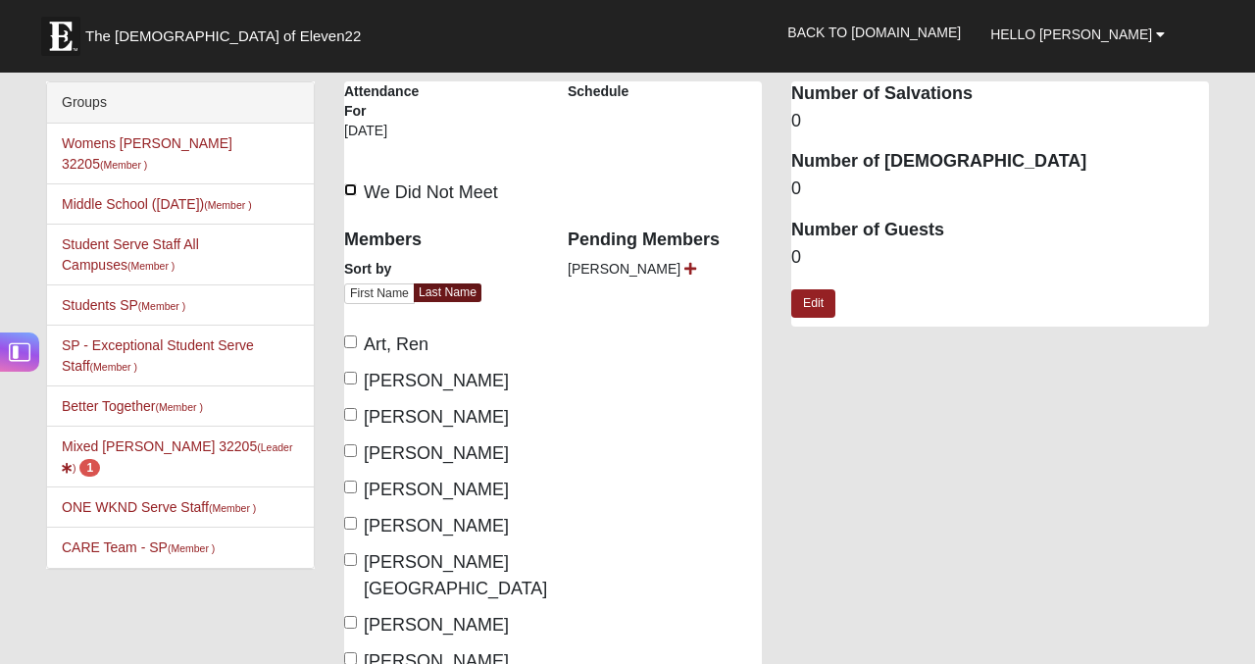
click at [352, 185] on input "We Did Not Meet" at bounding box center [350, 189] width 13 height 13
checkbox input "true"
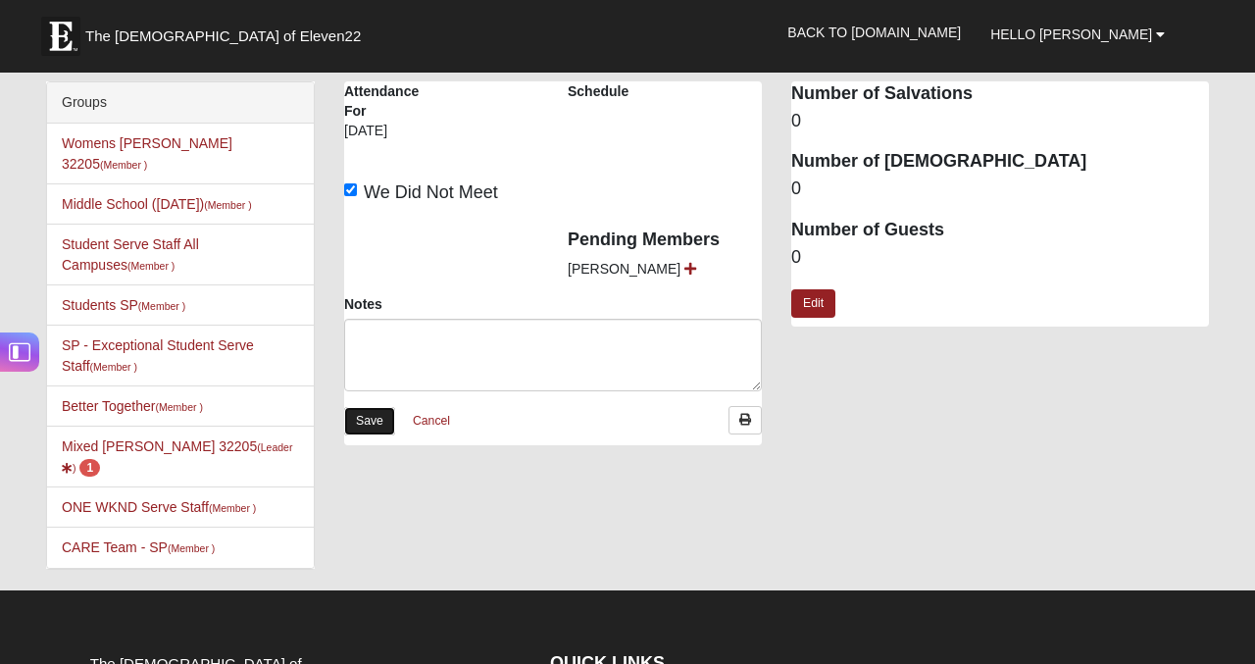
click at [371, 423] on link "Save" at bounding box center [369, 421] width 51 height 28
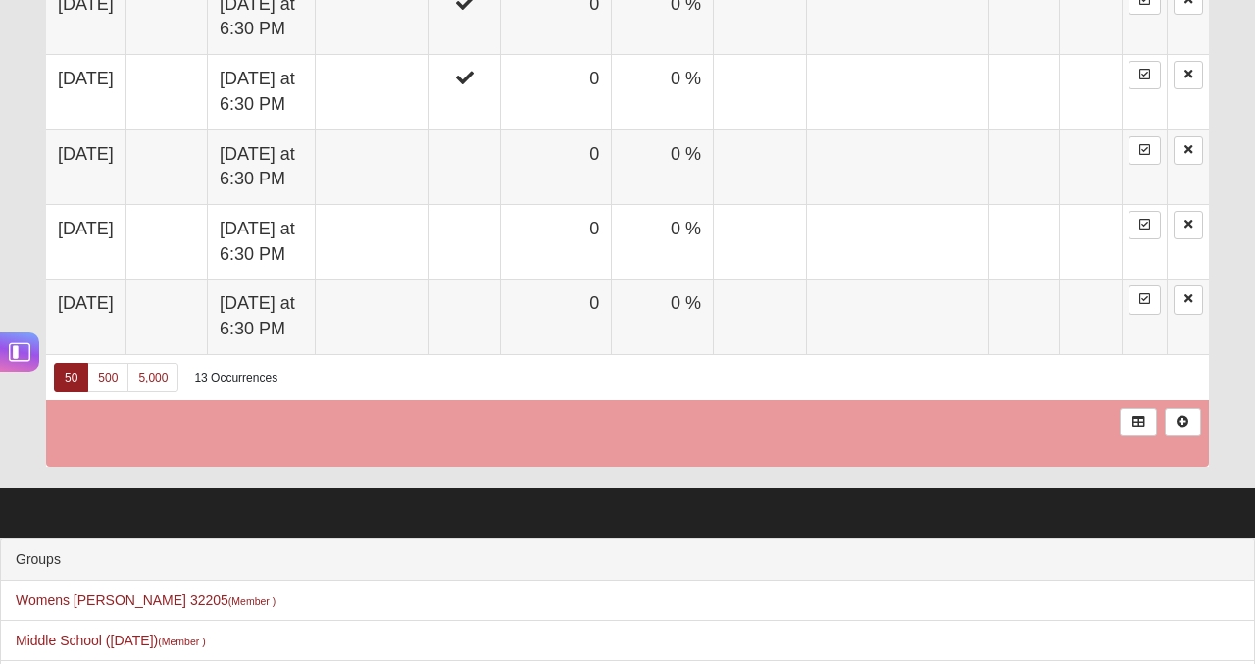
scroll to position [1882, 0]
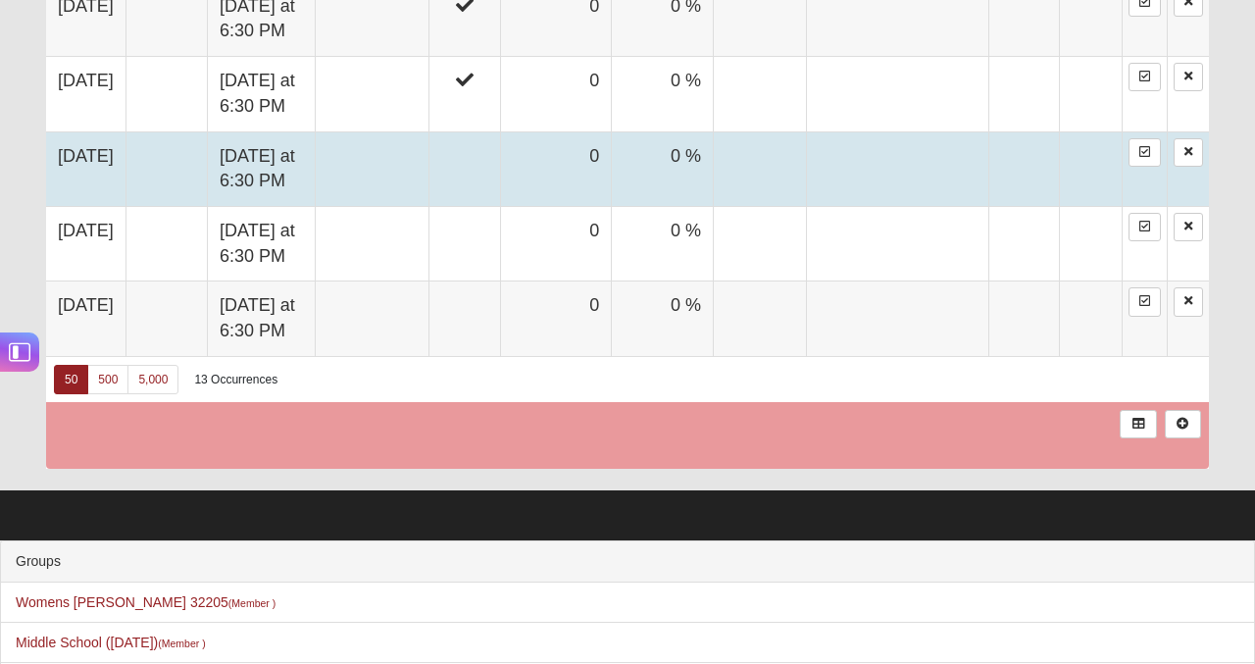
click at [429, 164] on td at bounding box center [373, 168] width 114 height 75
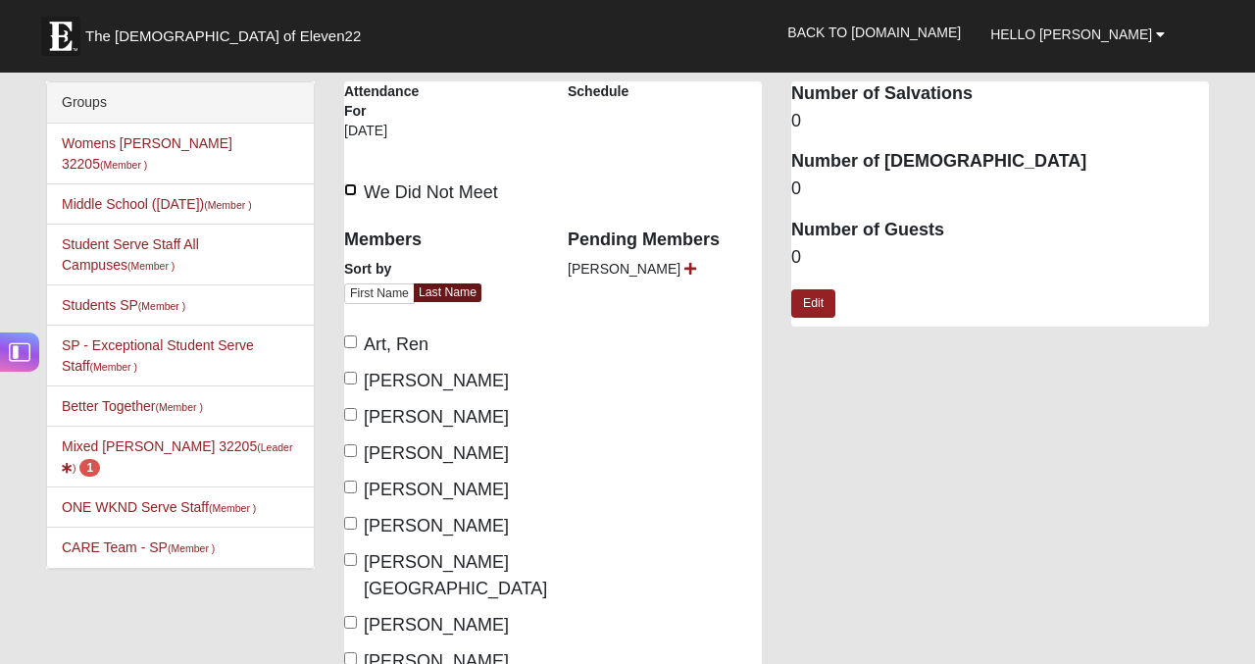
click at [350, 185] on input "We Did Not Meet" at bounding box center [350, 189] width 13 height 13
checkbox input "true"
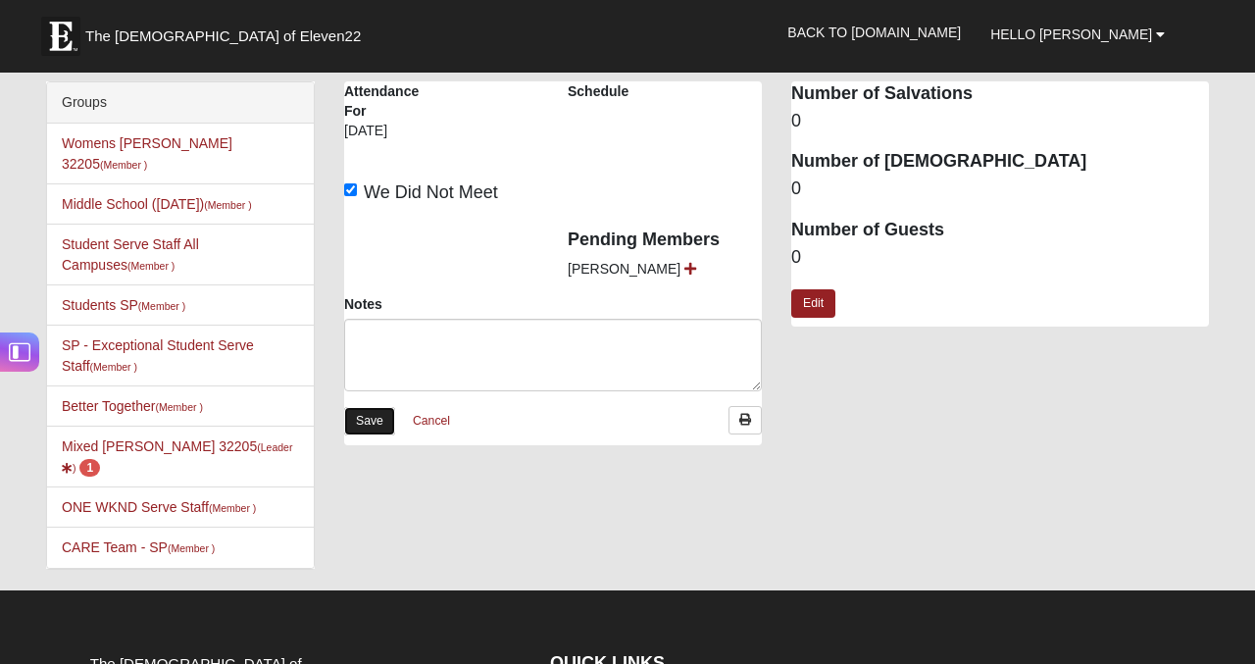
click at [367, 423] on link "Save" at bounding box center [369, 421] width 51 height 28
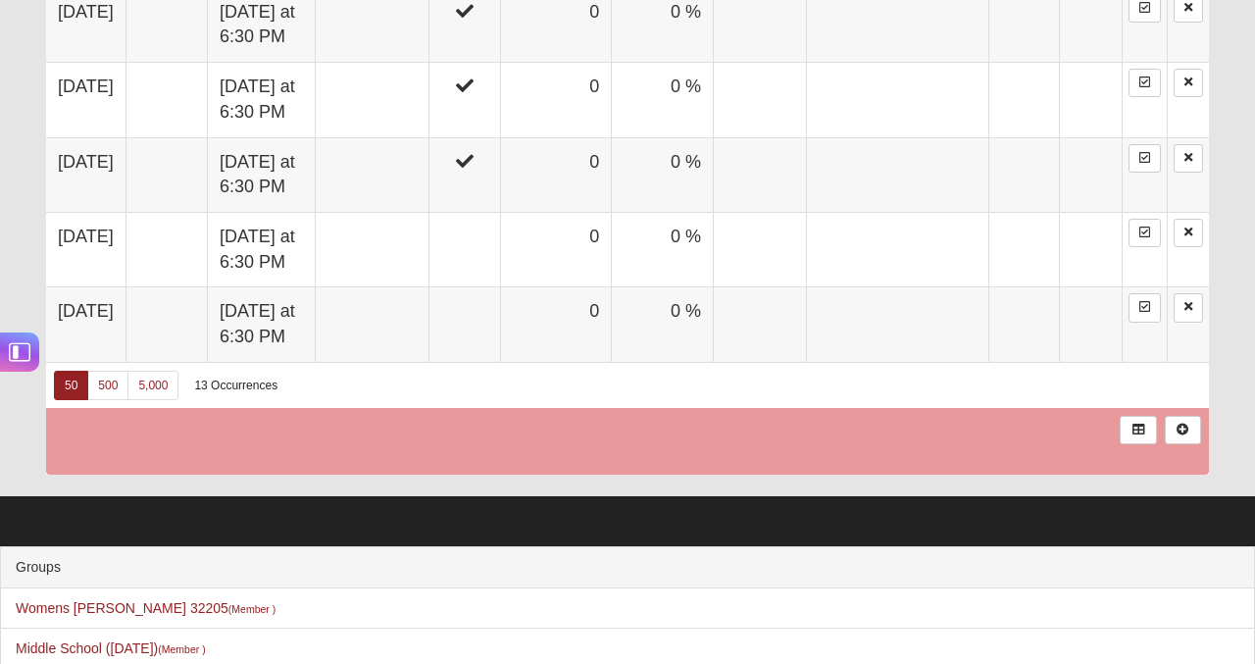
scroll to position [1833, 0]
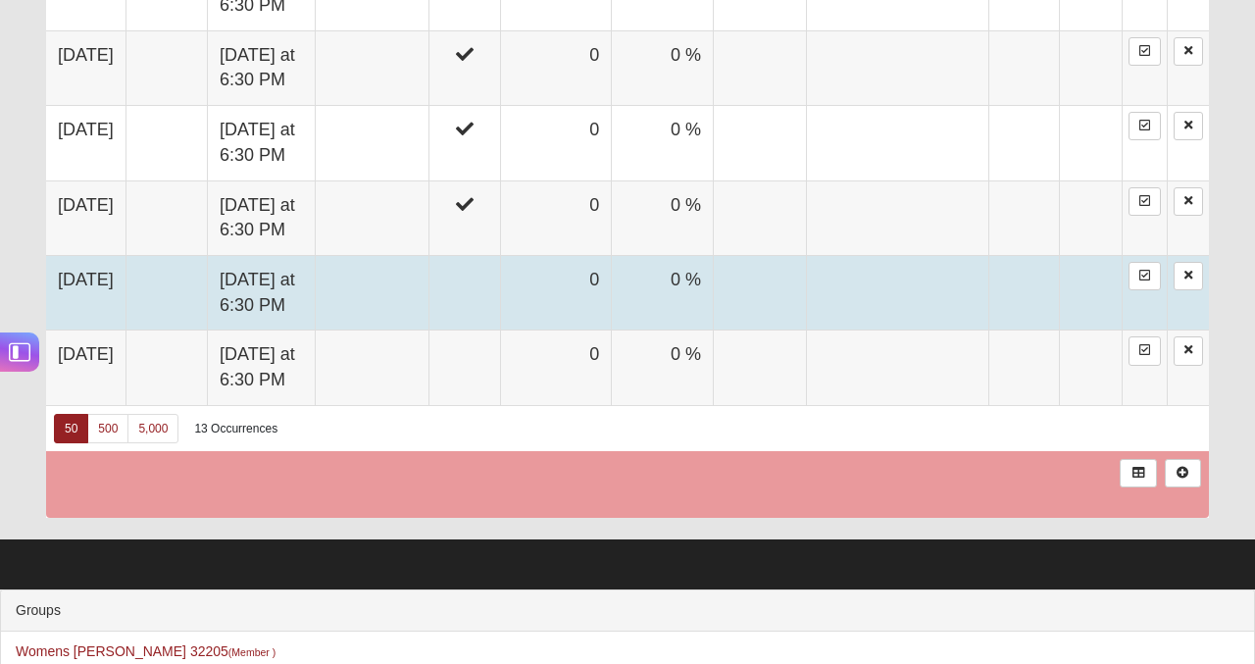
click at [587, 280] on td "0" at bounding box center [556, 292] width 111 height 75
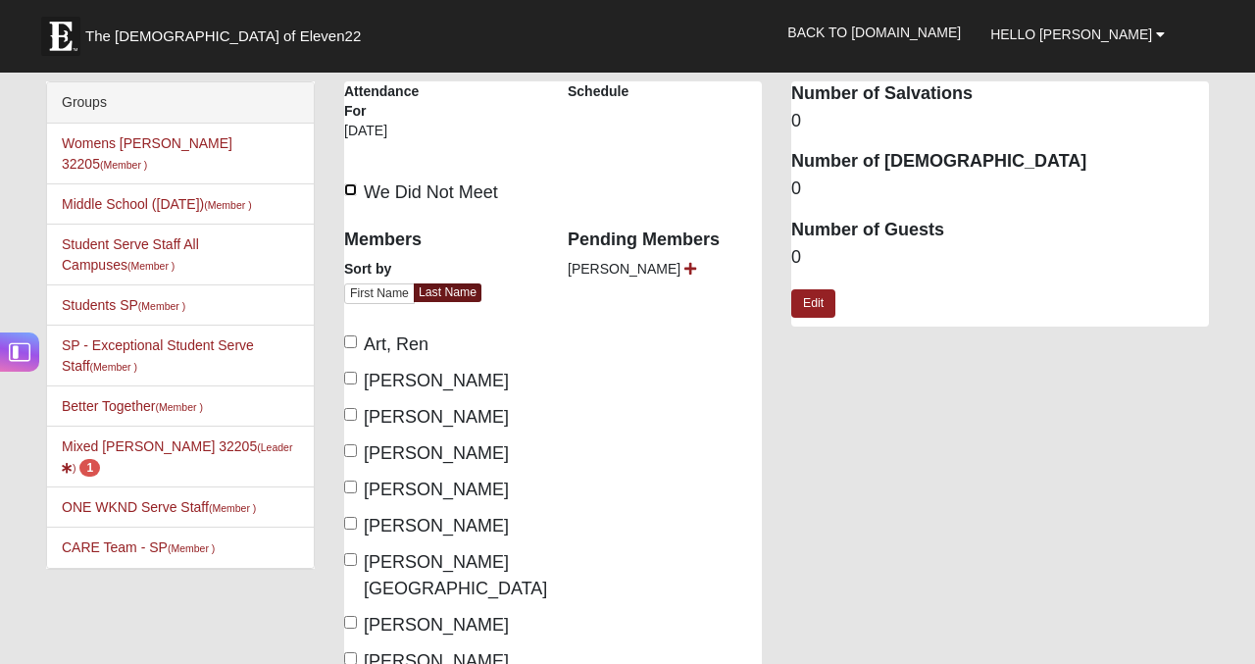
click at [349, 187] on input "We Did Not Meet" at bounding box center [350, 189] width 13 height 13
checkbox input "true"
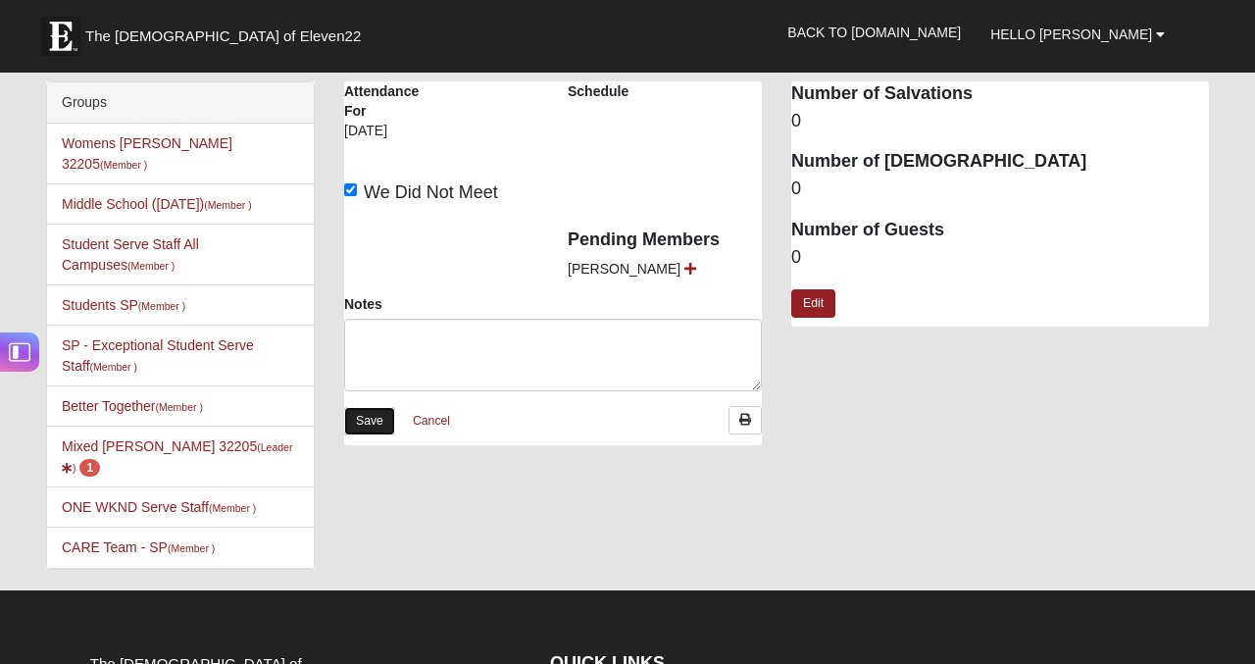
click at [378, 426] on link "Save" at bounding box center [369, 421] width 51 height 28
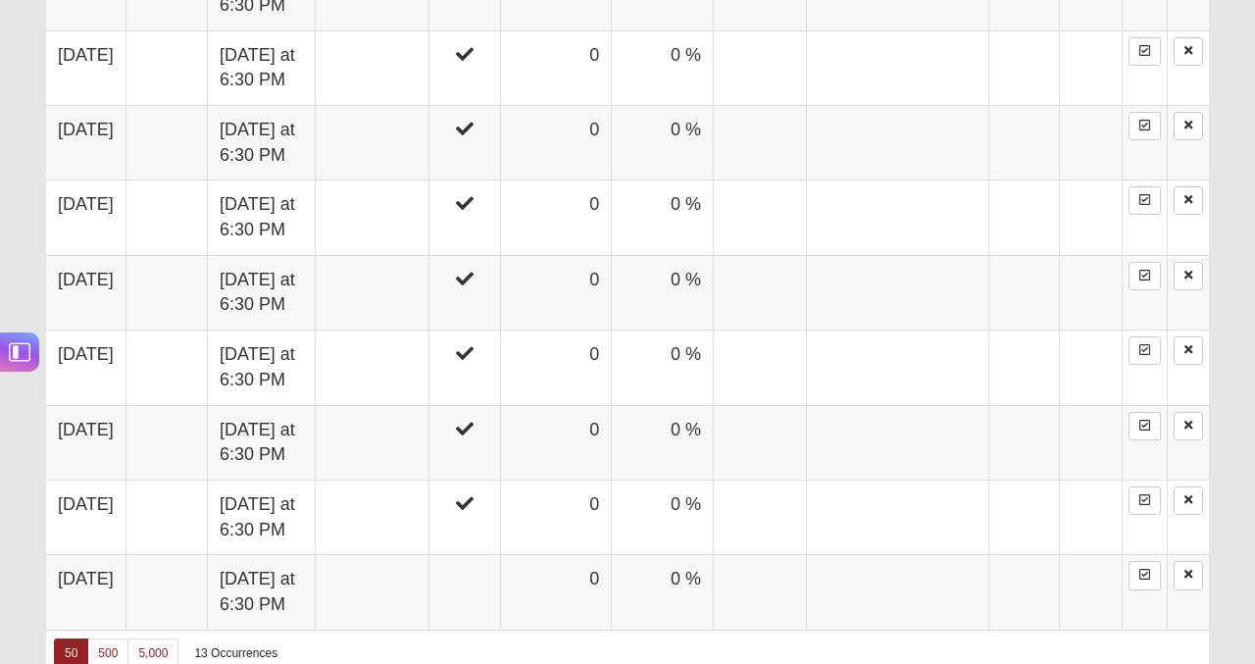
scroll to position [1610, 0]
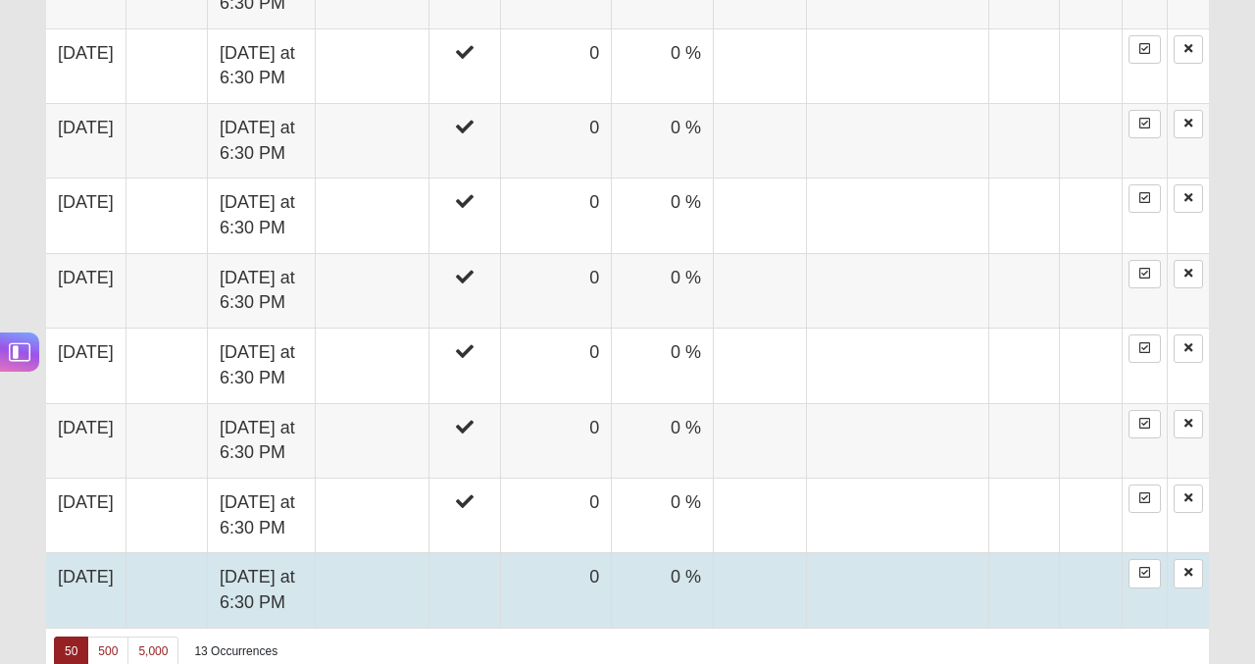
click at [501, 592] on td at bounding box center [465, 590] width 73 height 75
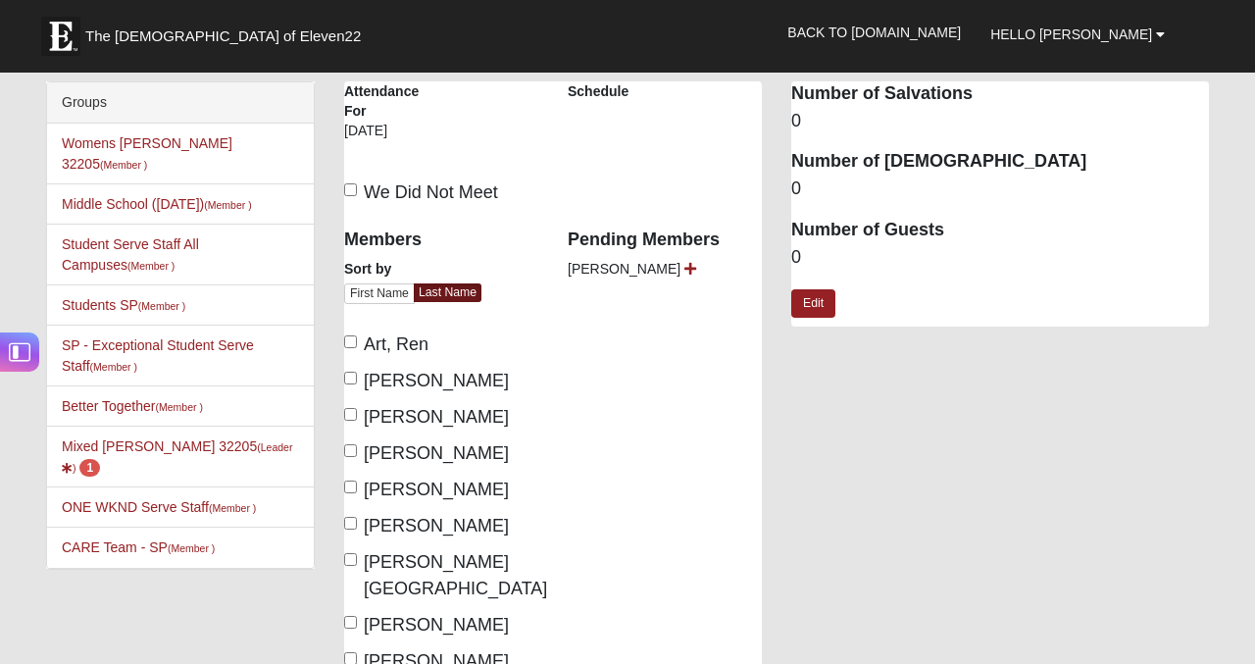
click at [351, 200] on label "We Did Not Meet" at bounding box center [421, 192] width 154 height 26
click at [351, 196] on input "We Did Not Meet" at bounding box center [350, 189] width 13 height 13
checkbox input "true"
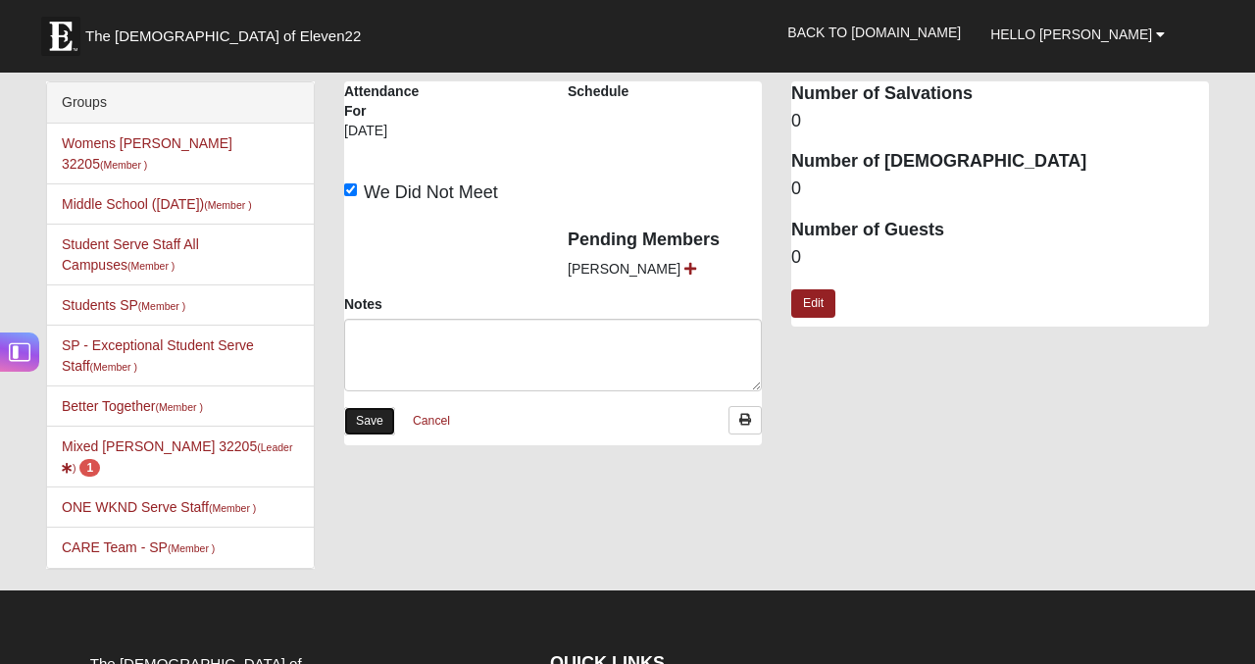
click at [363, 422] on link "Save" at bounding box center [369, 421] width 51 height 28
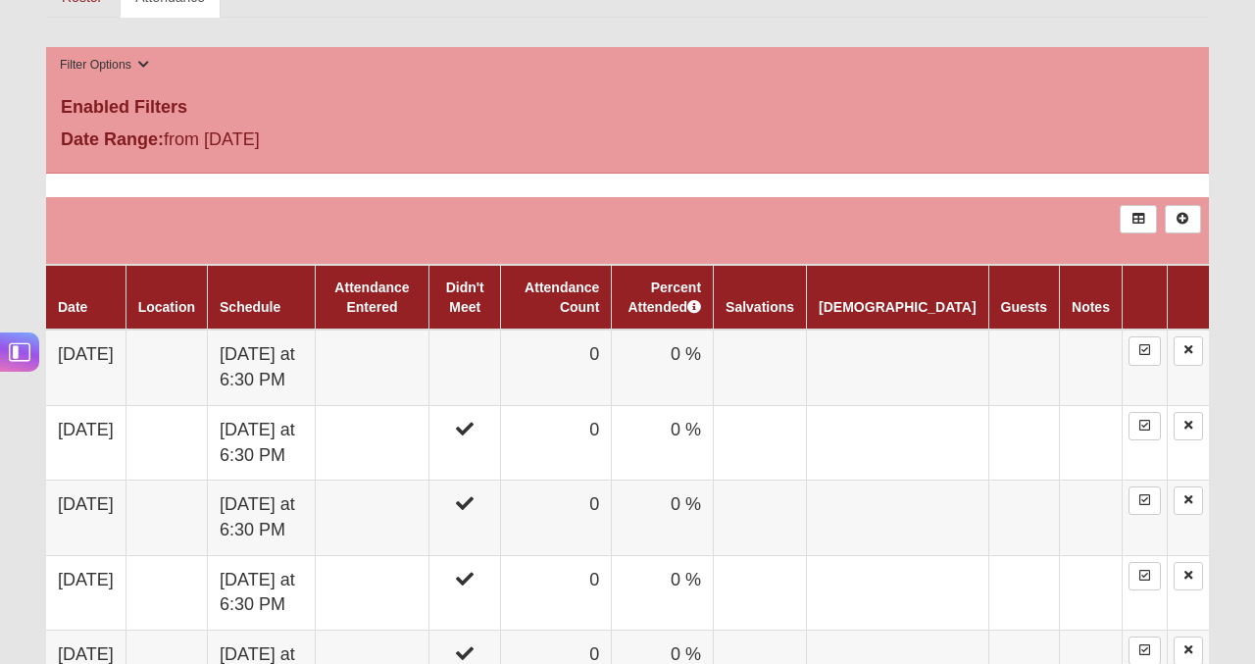
scroll to position [952, 0]
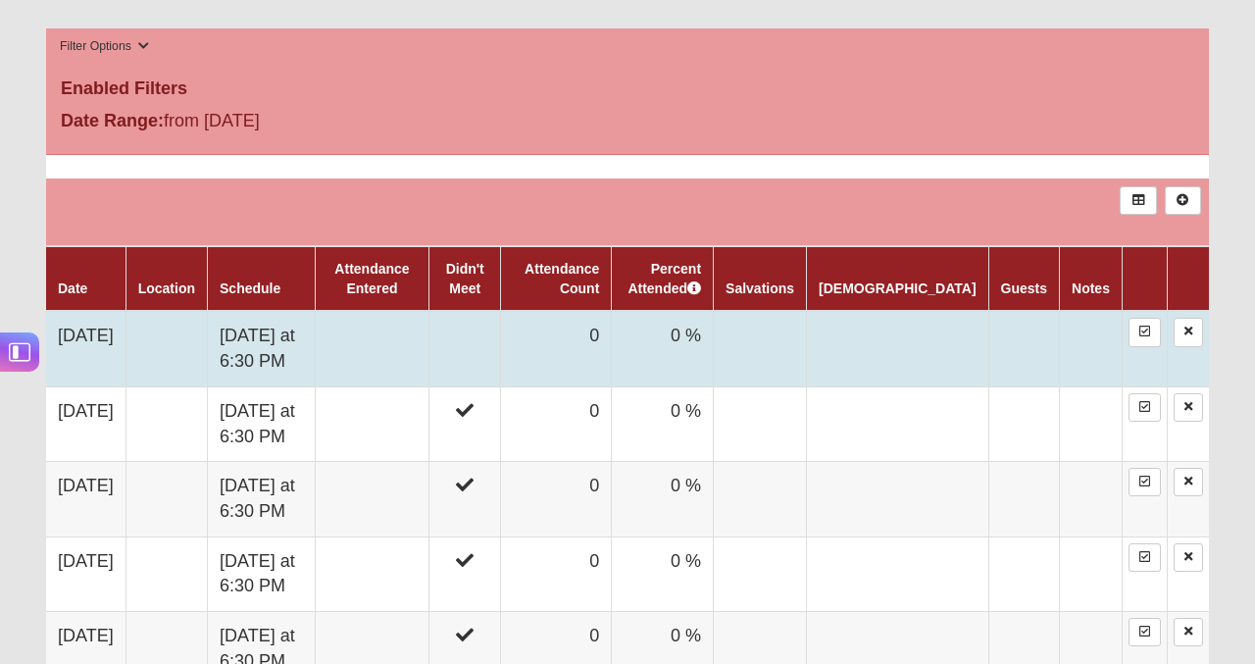
click at [580, 369] on td "0" at bounding box center [556, 349] width 111 height 76
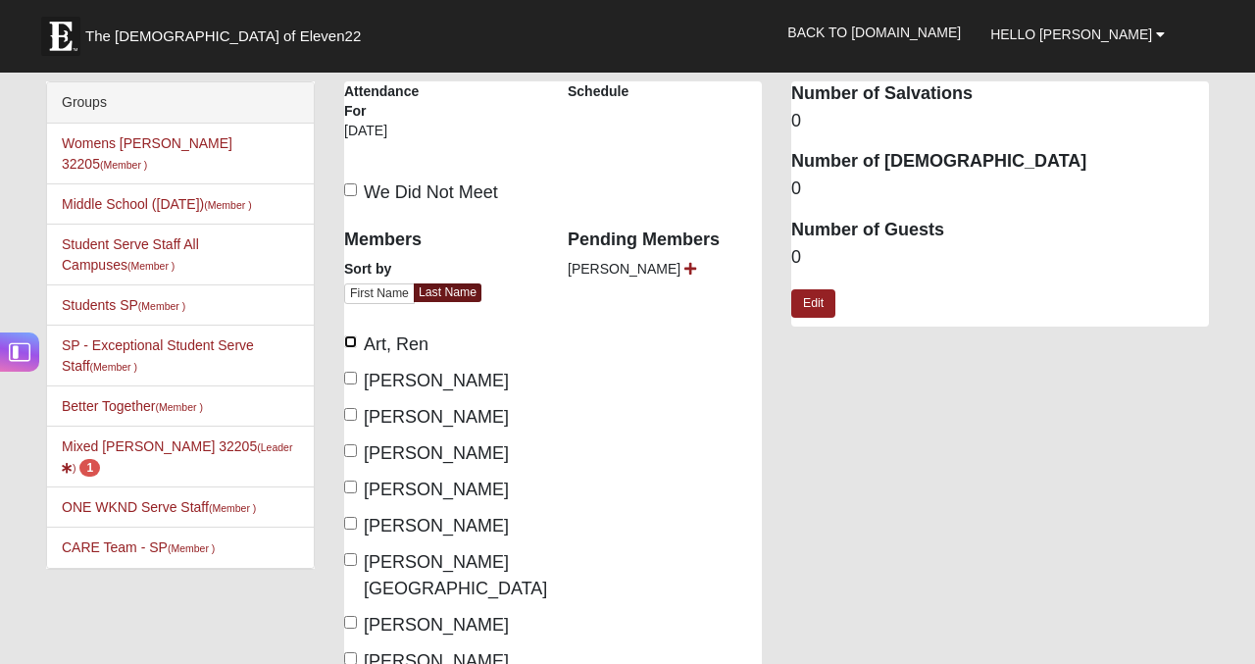
click at [356, 340] on input "Art, Ren" at bounding box center [350, 341] width 13 height 13
checkbox input "true"
click at [354, 378] on input "Duran, Daniel" at bounding box center [350, 378] width 13 height 13
checkbox input "true"
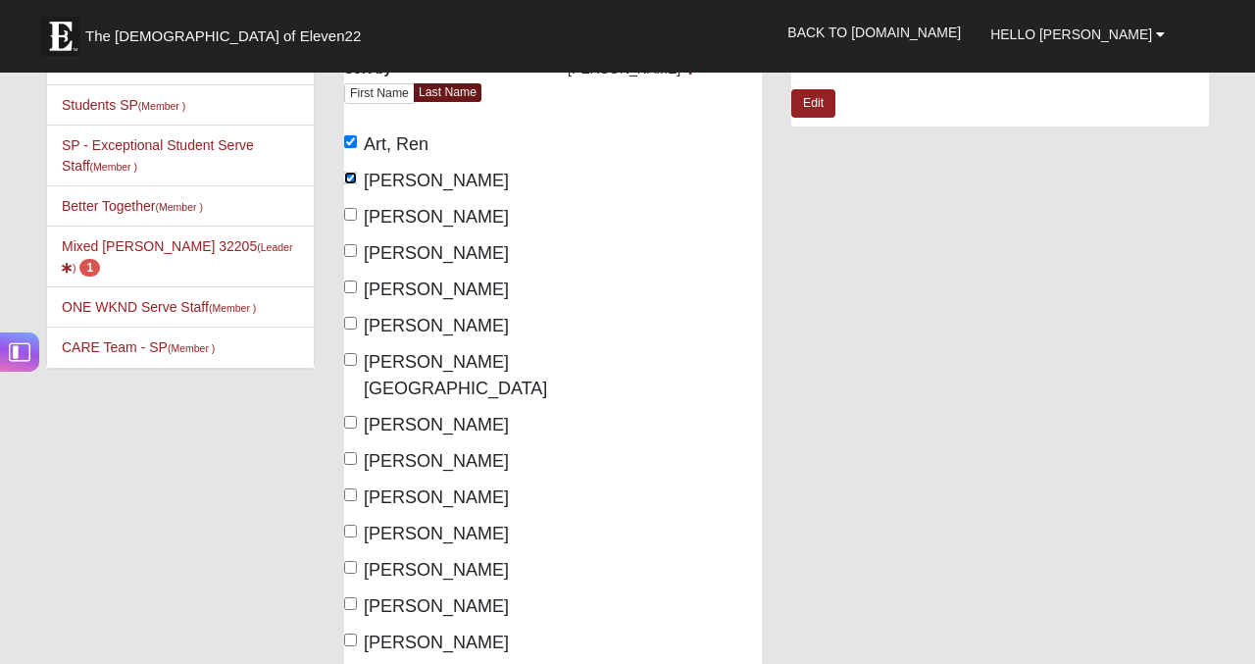
scroll to position [232, 0]
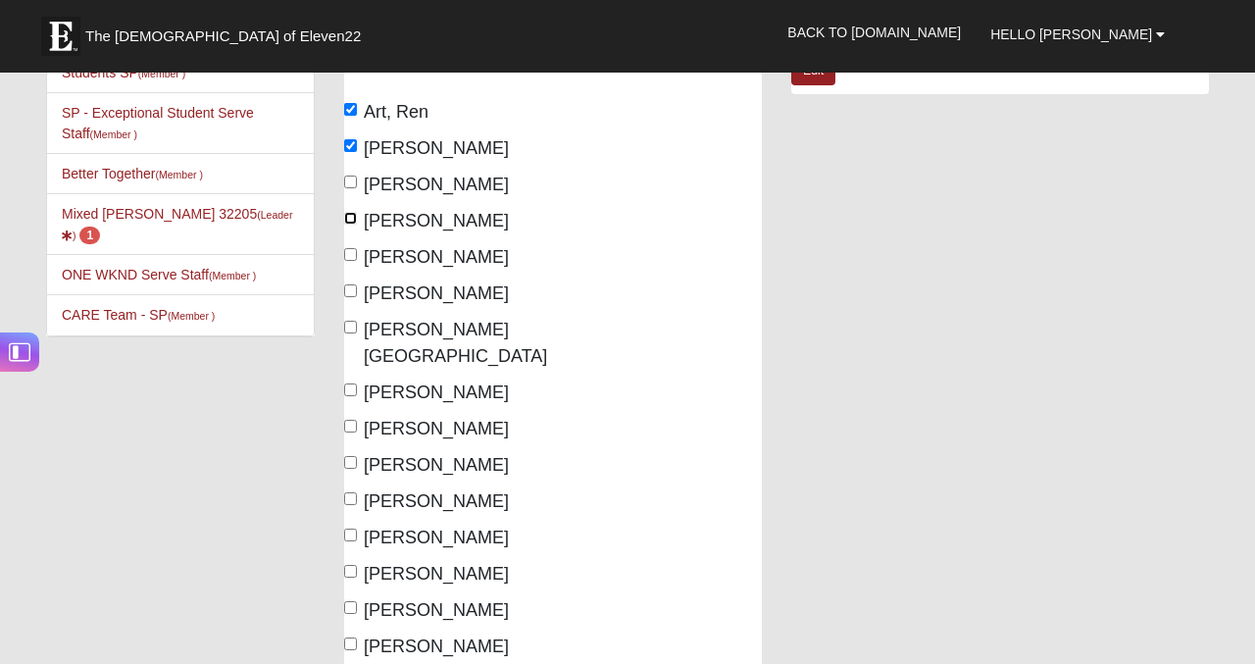
click at [352, 222] on input "Goodrich, Darian" at bounding box center [350, 218] width 13 height 13
checkbox input "true"
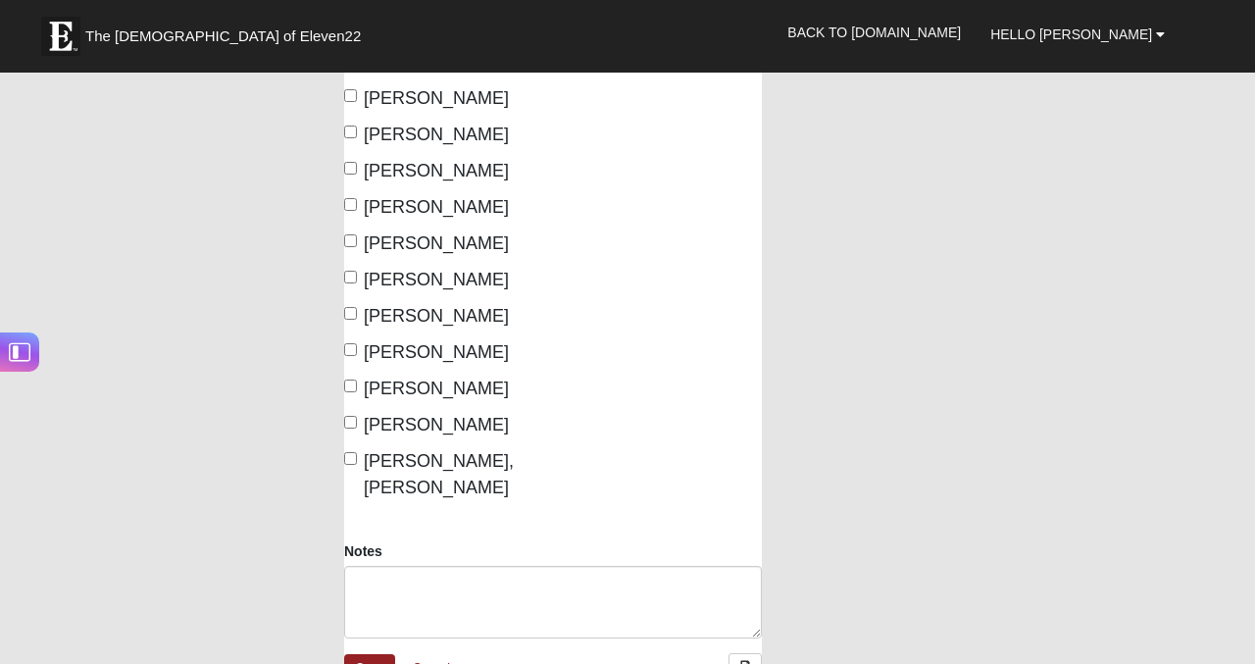
scroll to position [626, 0]
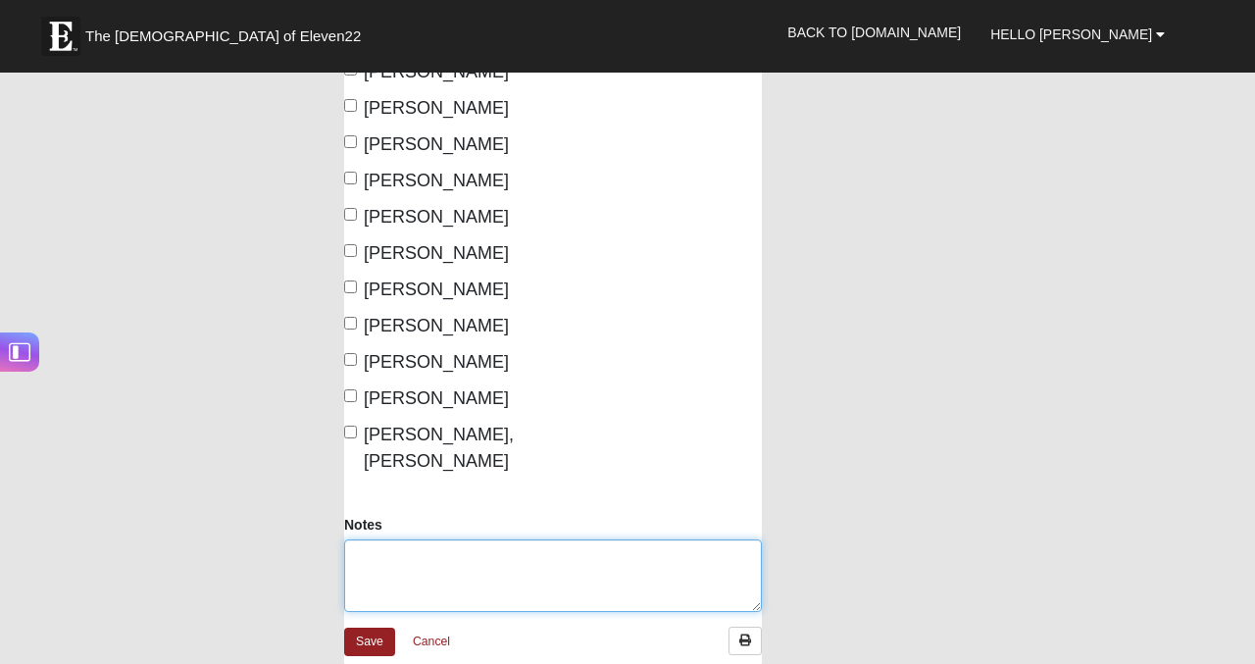
click at [484, 539] on textarea "Notes" at bounding box center [553, 575] width 418 height 73
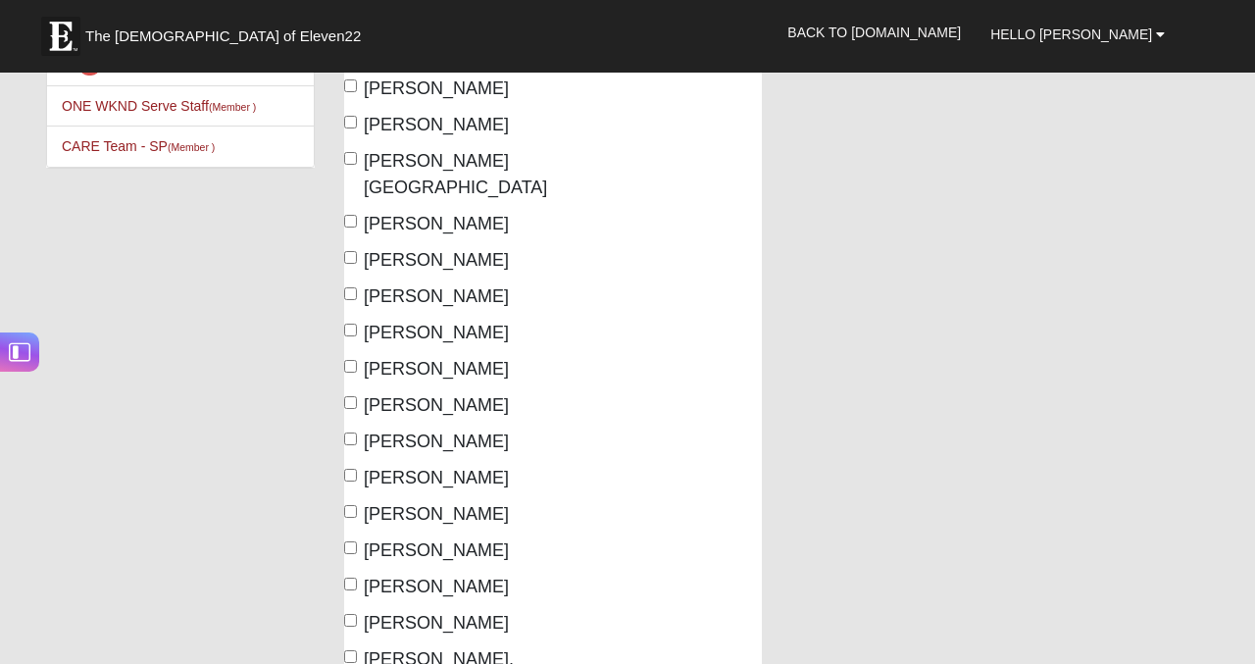
scroll to position [430, 0]
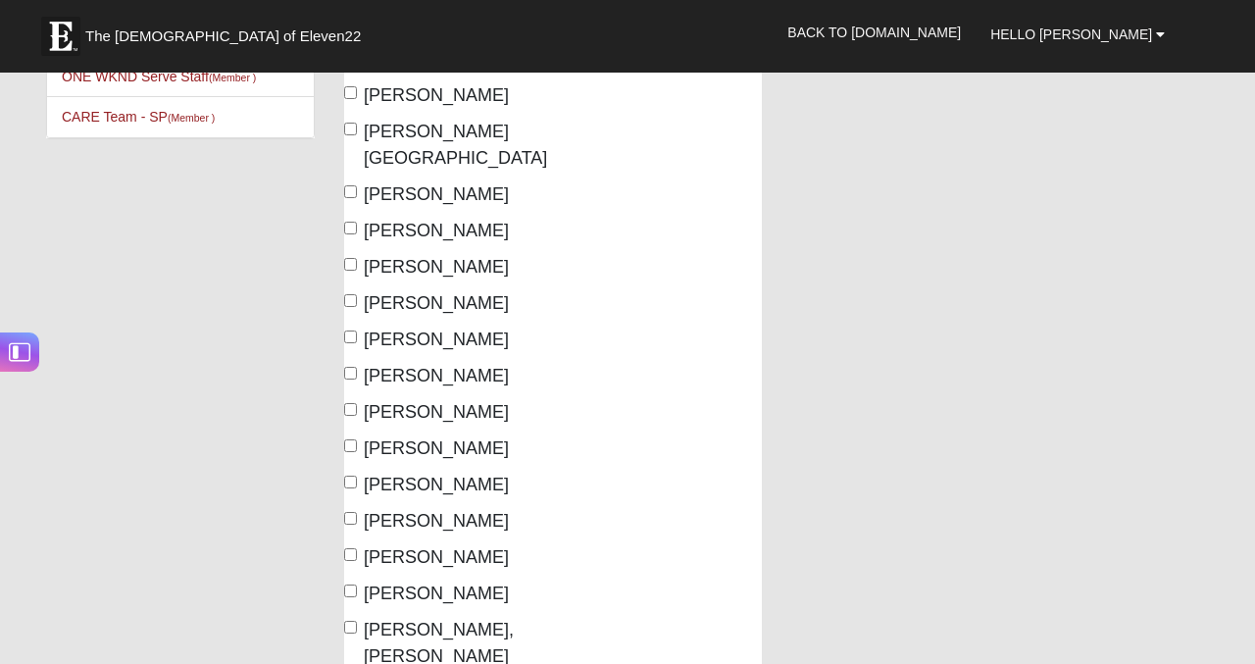
type textarea "[PERSON_NAME] joined us as well!"
click at [353, 508] on label "Smith, Matthew" at bounding box center [426, 521] width 165 height 26
click at [353, 512] on input "Smith, Matthew" at bounding box center [350, 518] width 13 height 13
checkbox input "true"
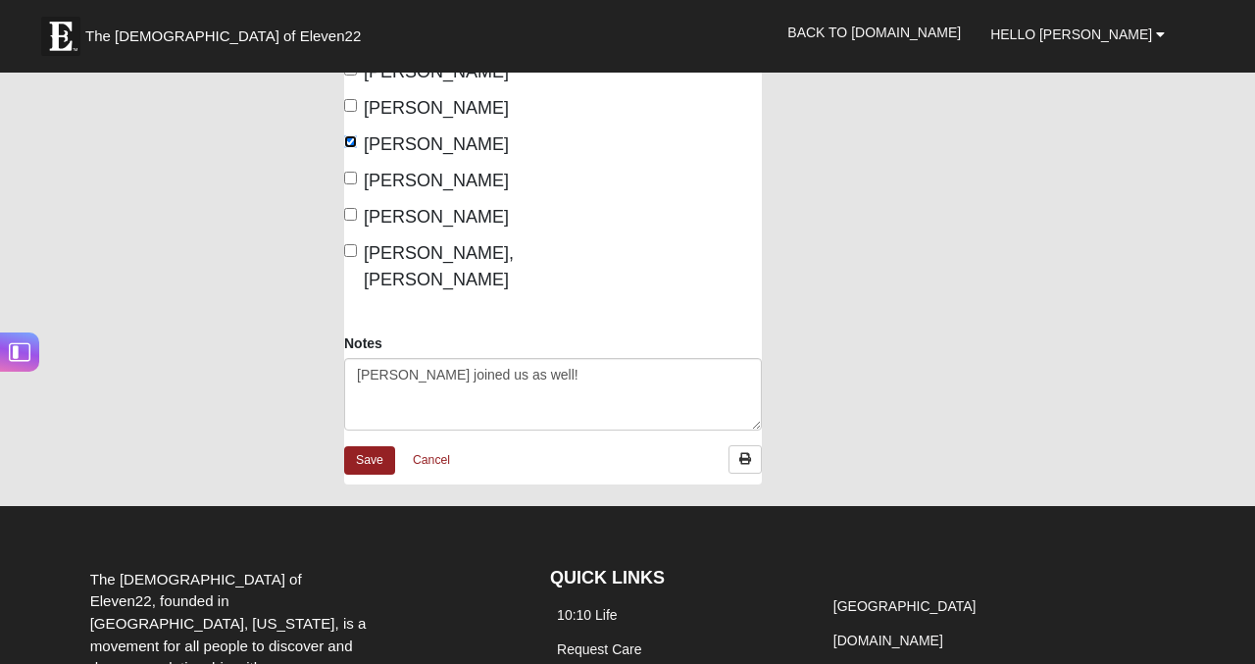
scroll to position [795, 0]
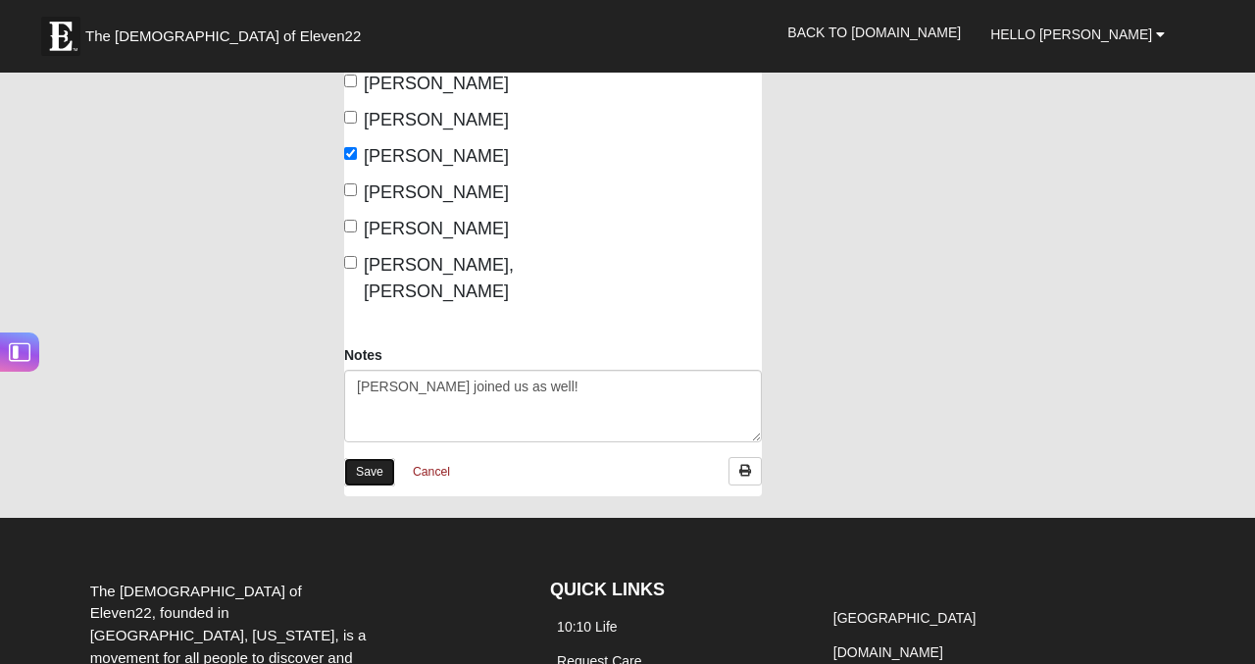
click at [379, 458] on link "Save" at bounding box center [369, 472] width 51 height 28
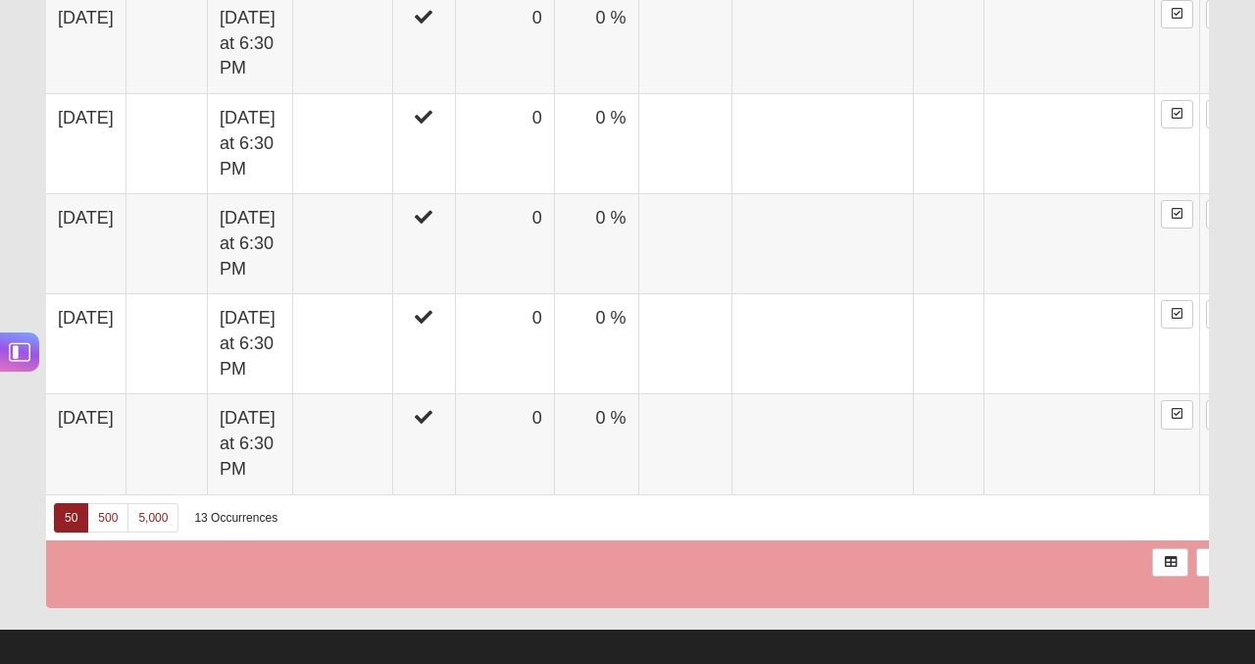
scroll to position [2080, 0]
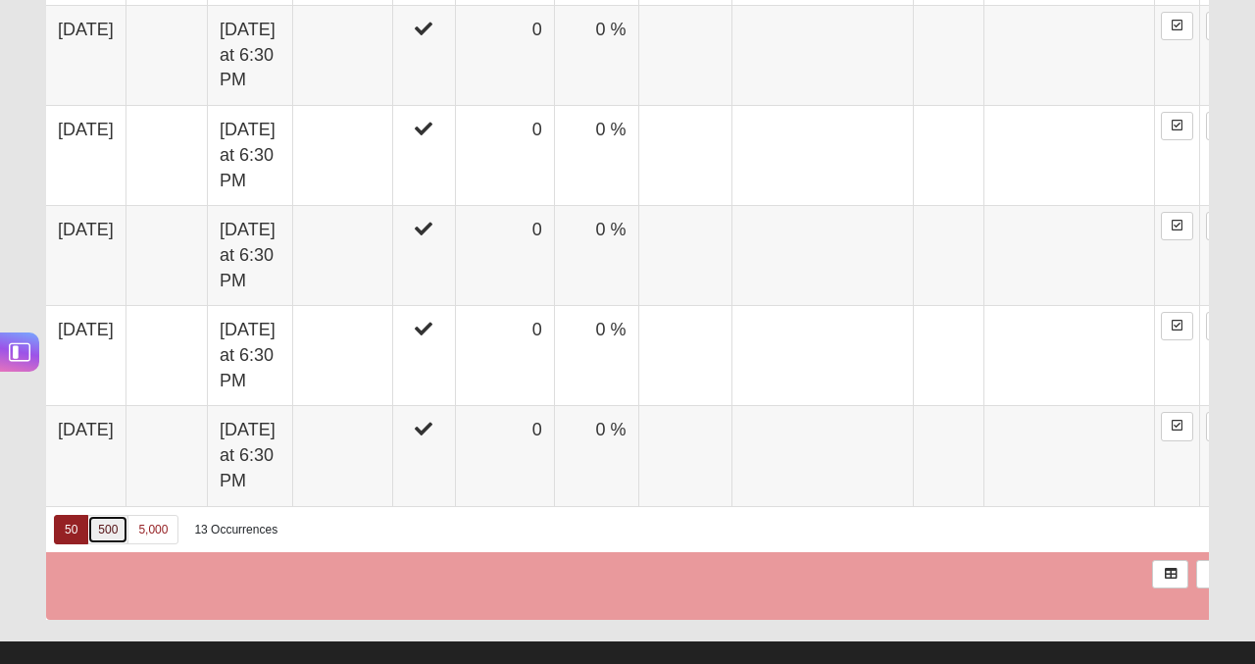
click at [115, 515] on link "500" at bounding box center [107, 529] width 41 height 29
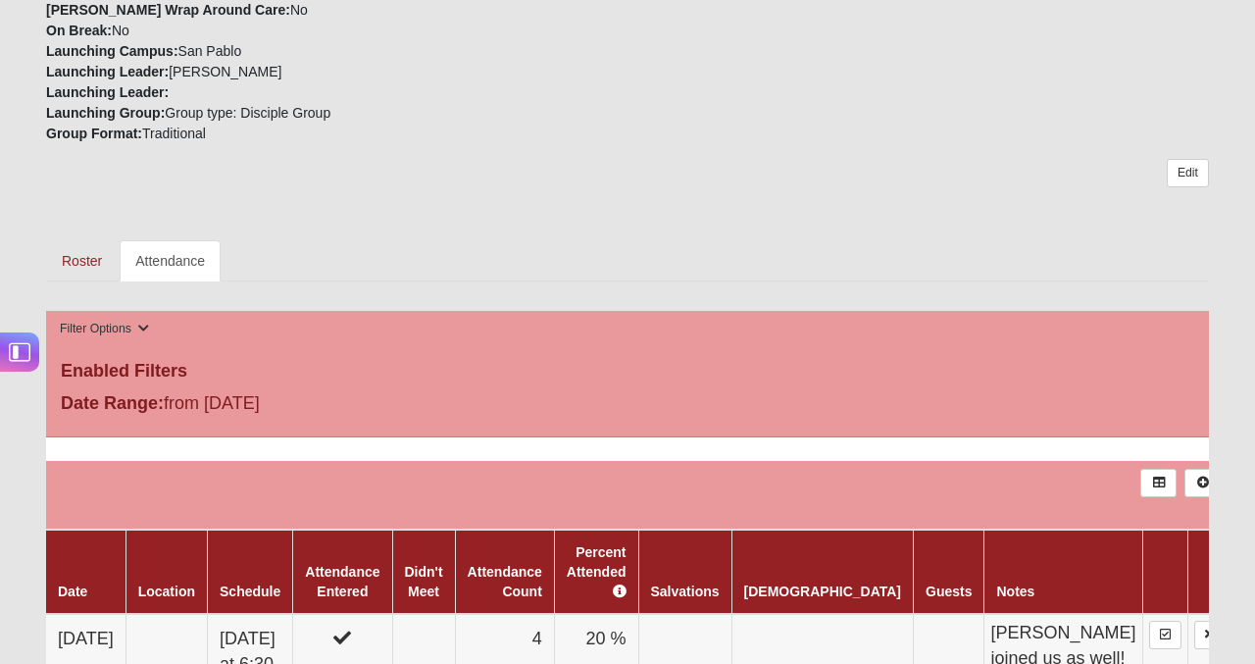
scroll to position [671, 0]
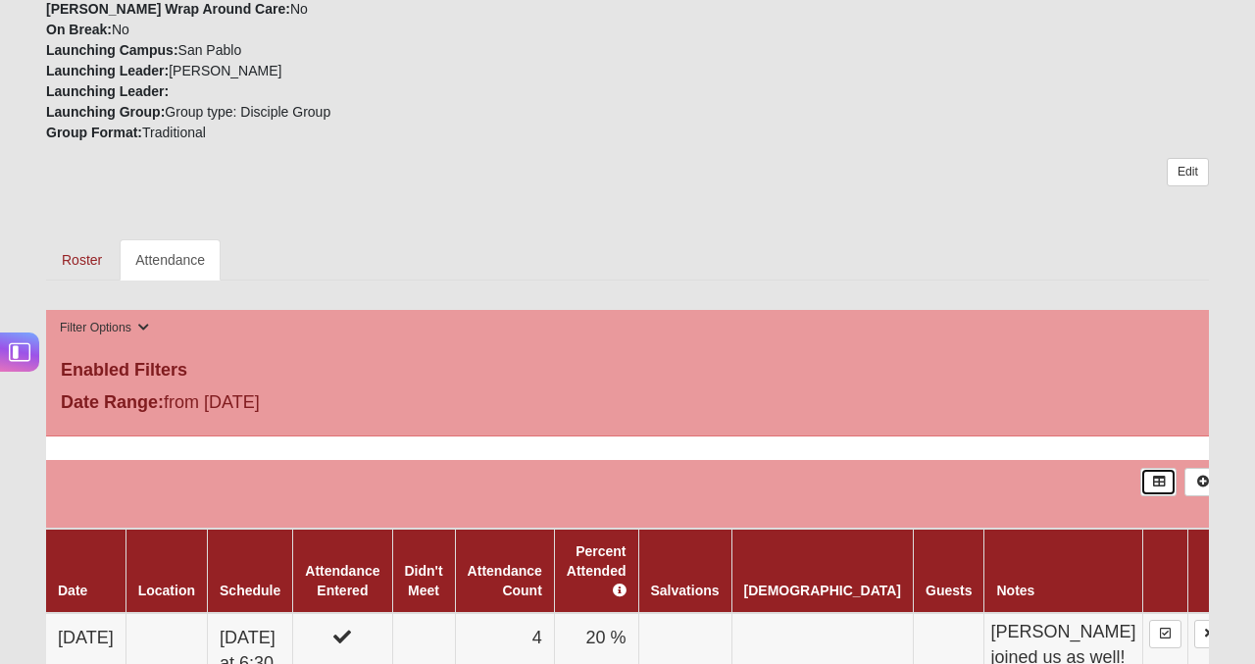
click at [1140, 487] on link at bounding box center [1158, 482] width 36 height 28
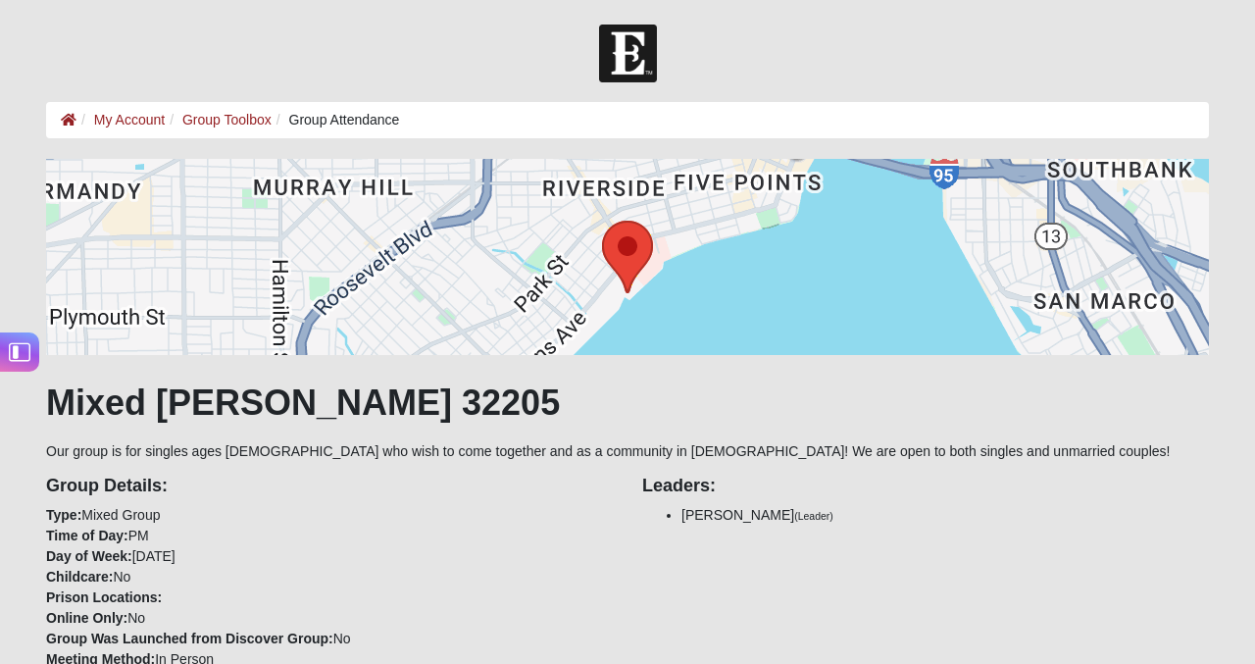
scroll to position [671, 0]
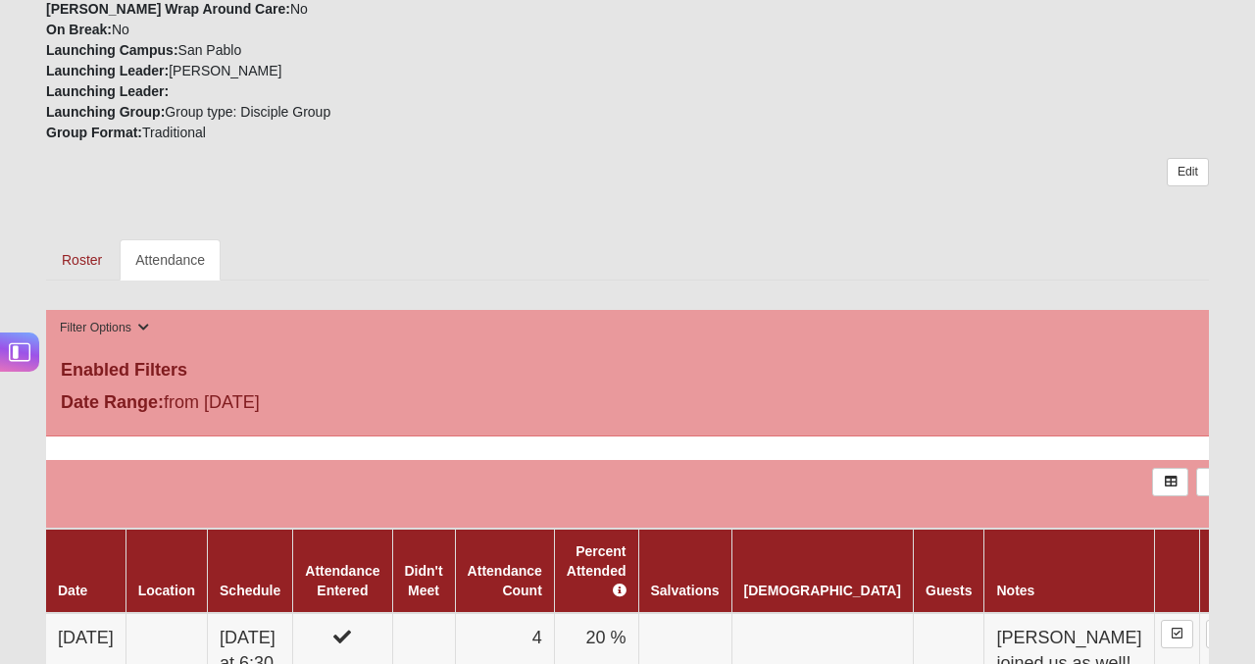
click at [244, 381] on fieldset "Enabled Filters Date Range: from [DATE]" at bounding box center [627, 373] width 1163 height 126
click at [139, 329] on icon at bounding box center [143, 328] width 12 height 12
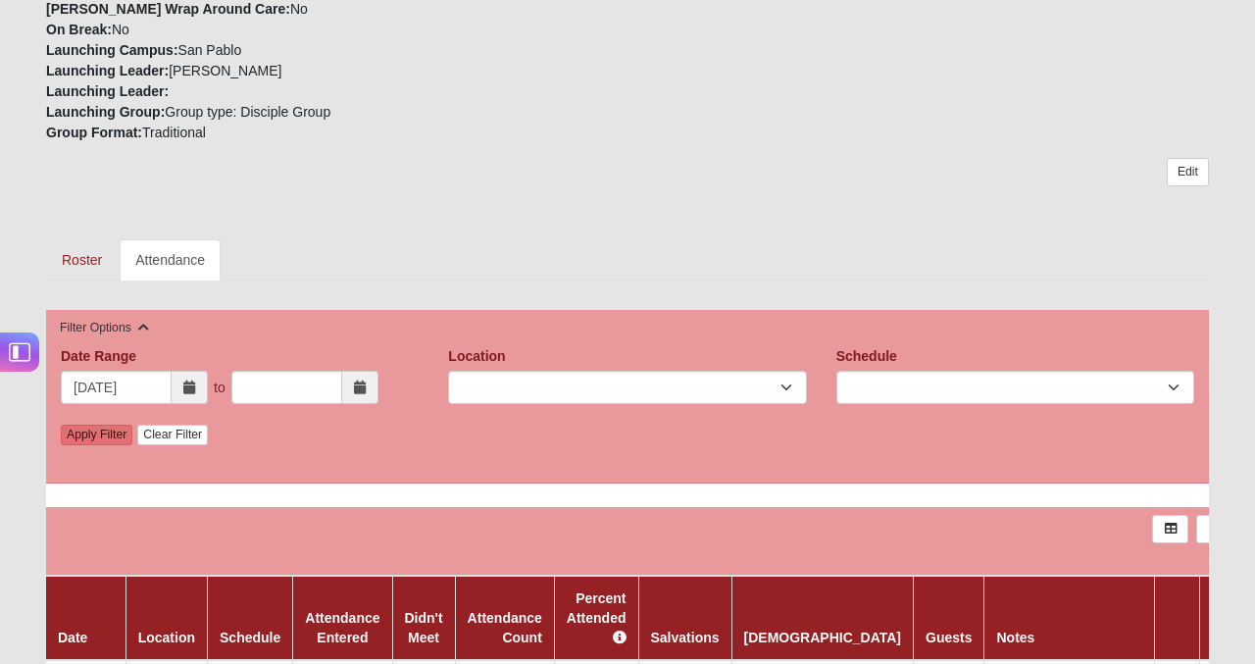
click at [183, 390] on icon at bounding box center [189, 387] width 12 height 14
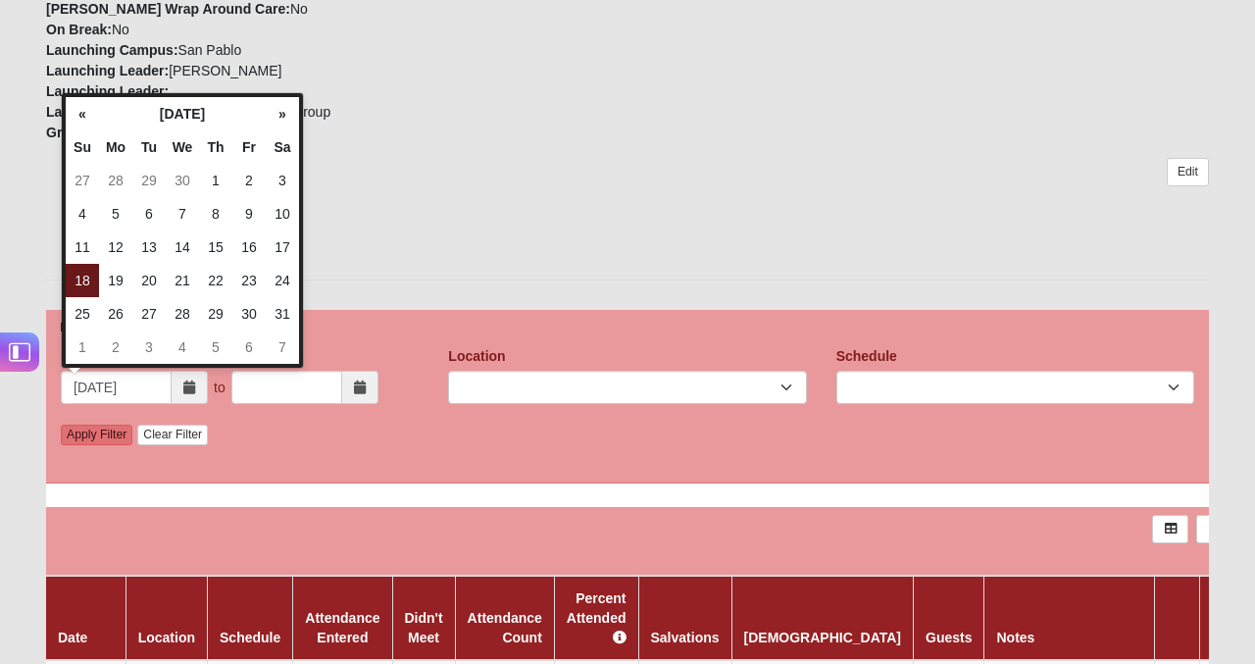
type input "[DATE]"
click at [328, 461] on div "Date Range [DATE] to Date Range is required. Location Schedule Apply Filter Cle…" at bounding box center [627, 397] width 1163 height 174
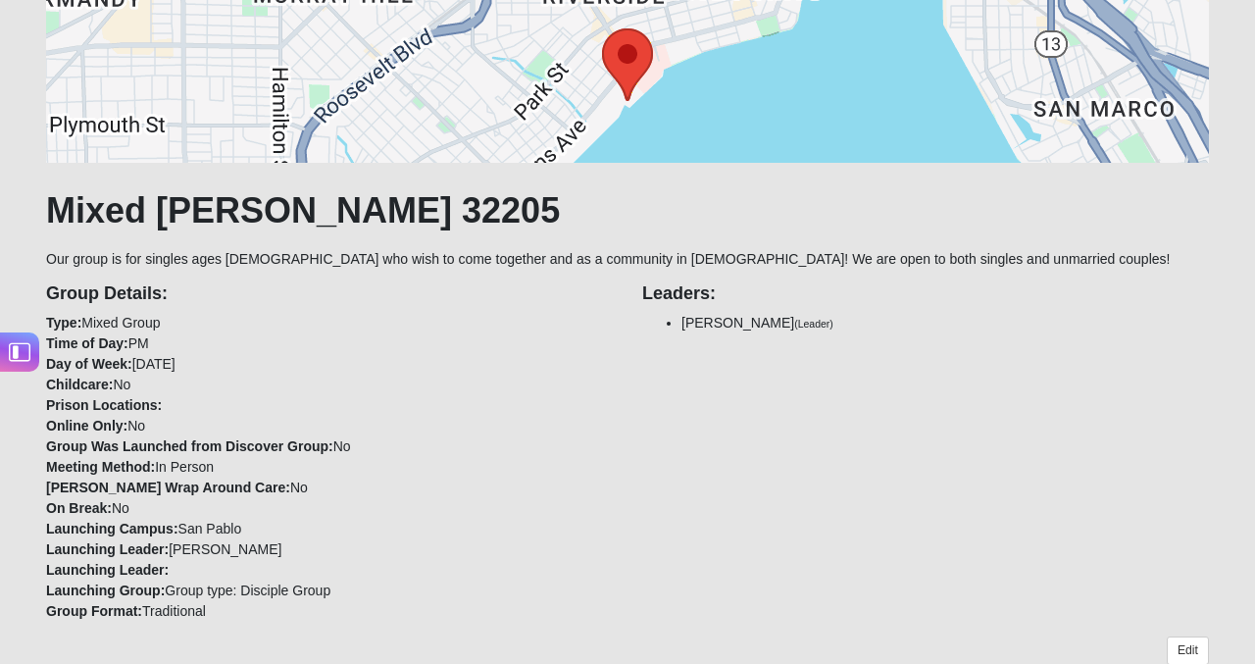
scroll to position [154, 0]
